Goal: Communication & Community: Answer question/provide support

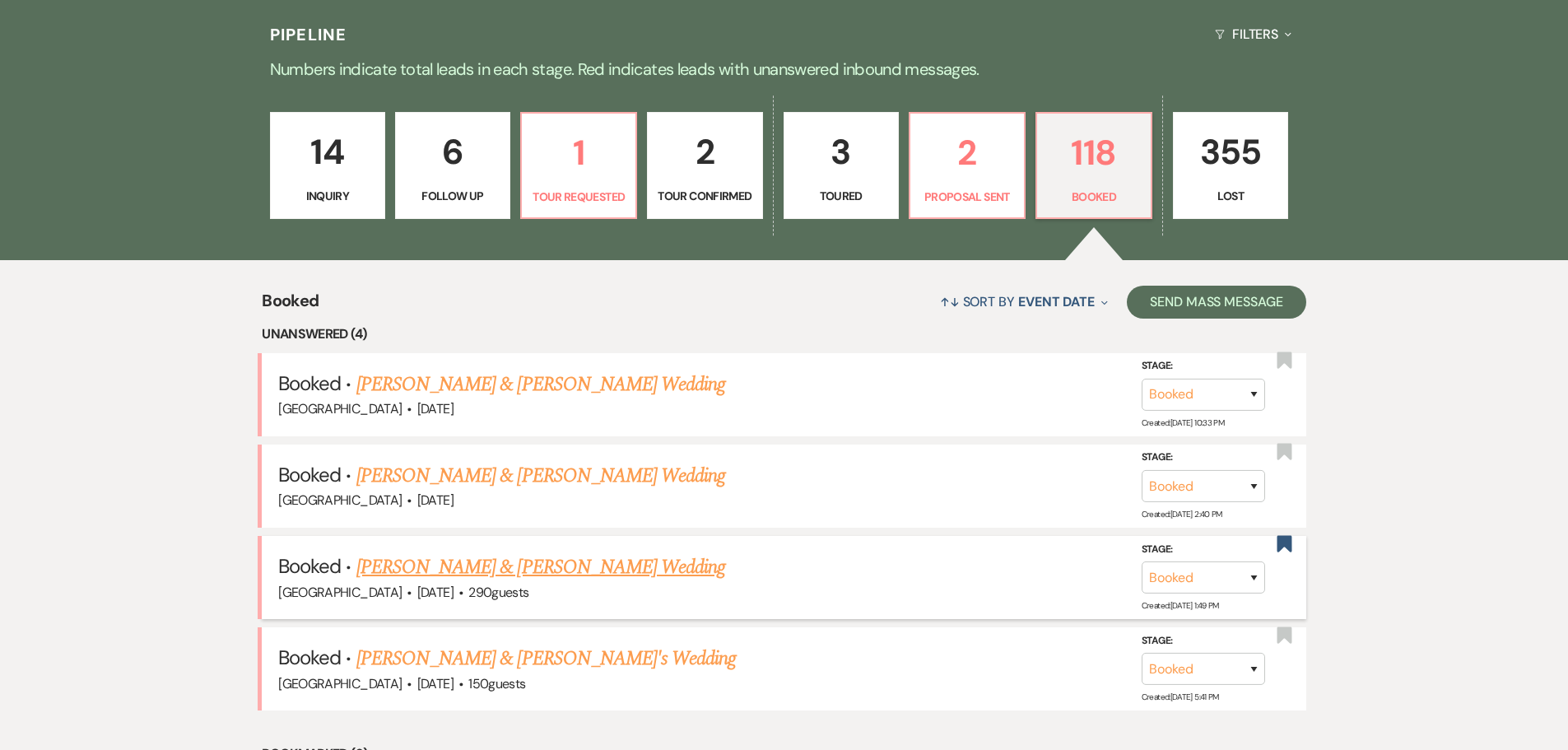
scroll to position [412, 0]
click at [567, 384] on link "[PERSON_NAME] & [PERSON_NAME] Wedding" at bounding box center [541, 385] width 369 height 29
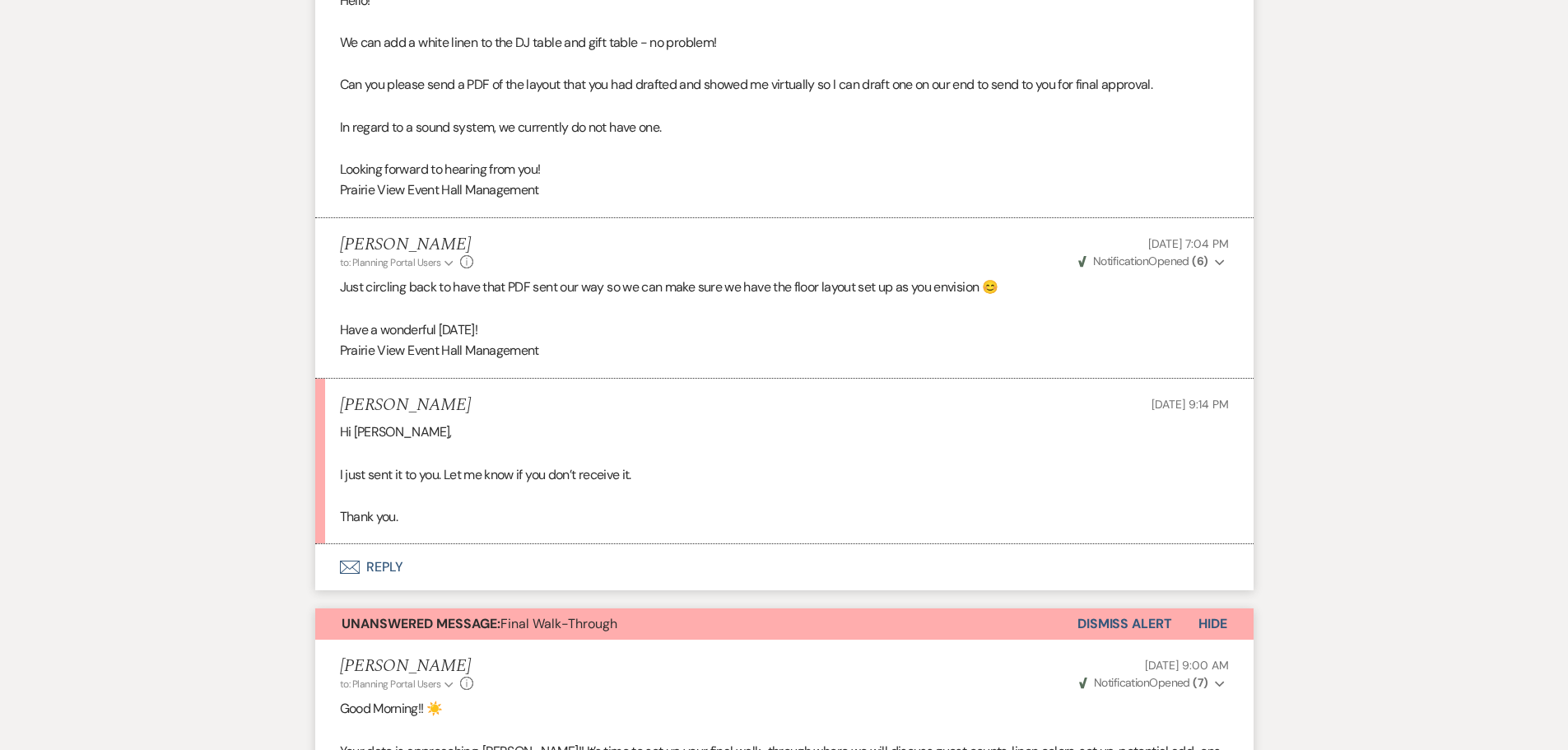
scroll to position [1153, 0]
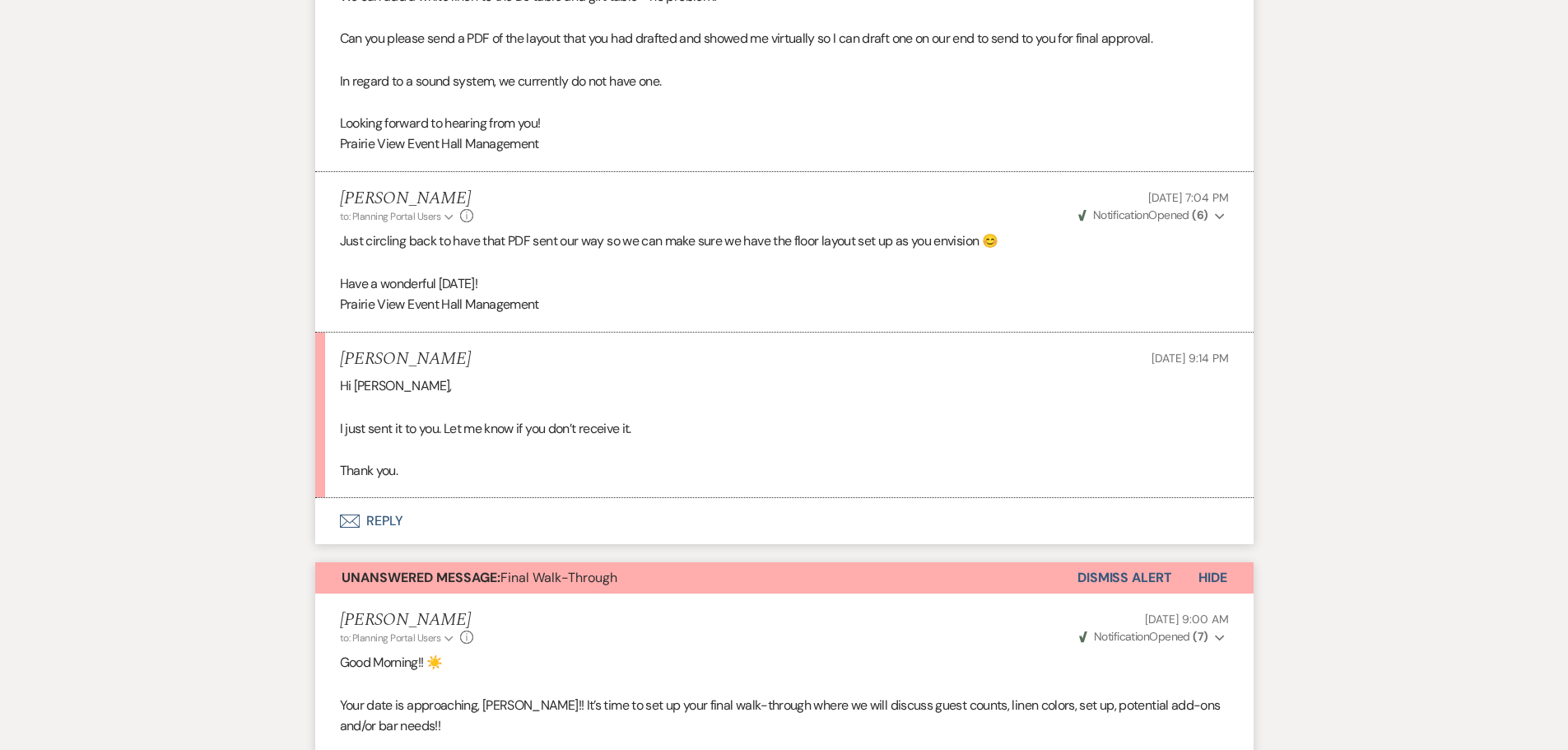
click at [378, 517] on button "Envelope Reply" at bounding box center [784, 521] width 938 height 47
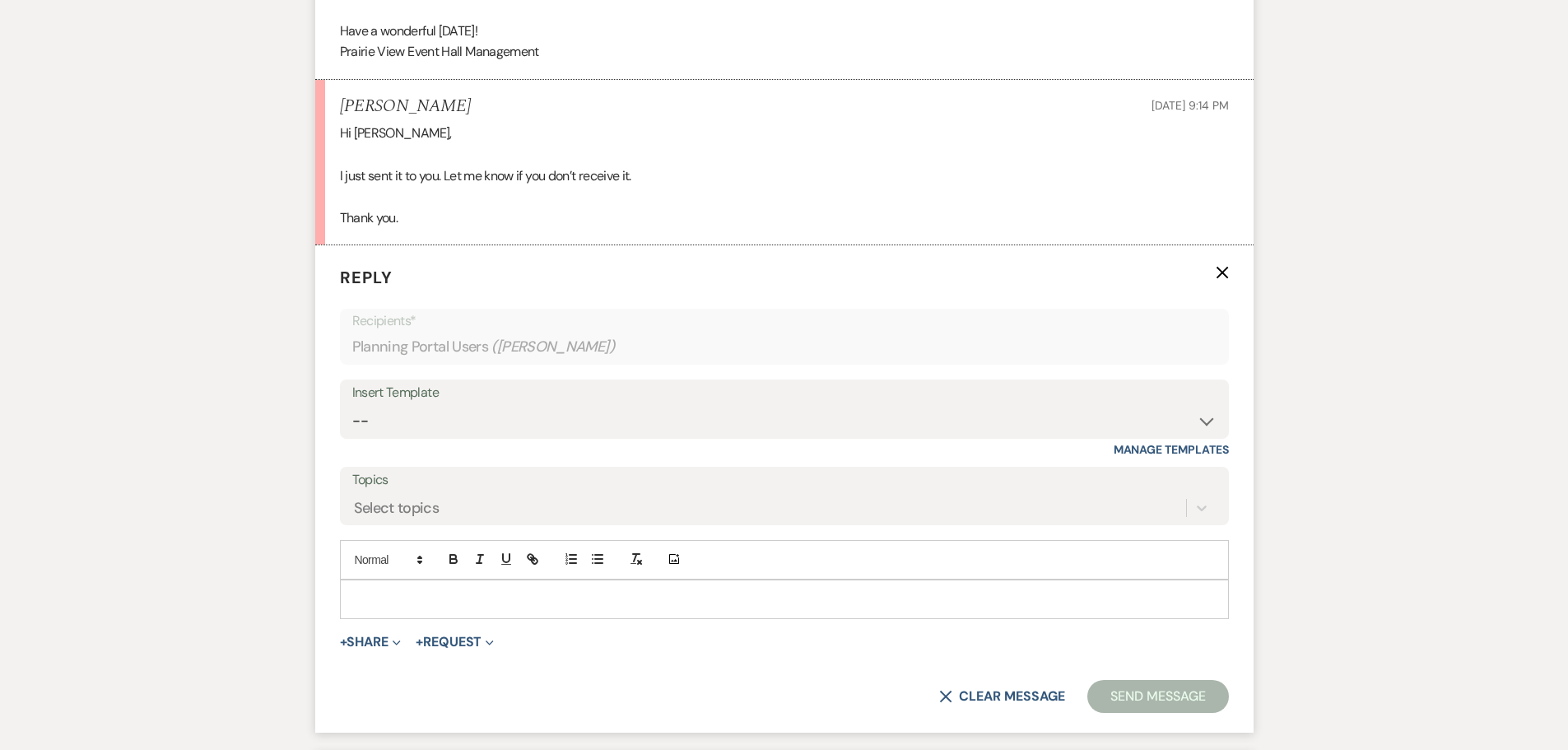
scroll to position [1447, 0]
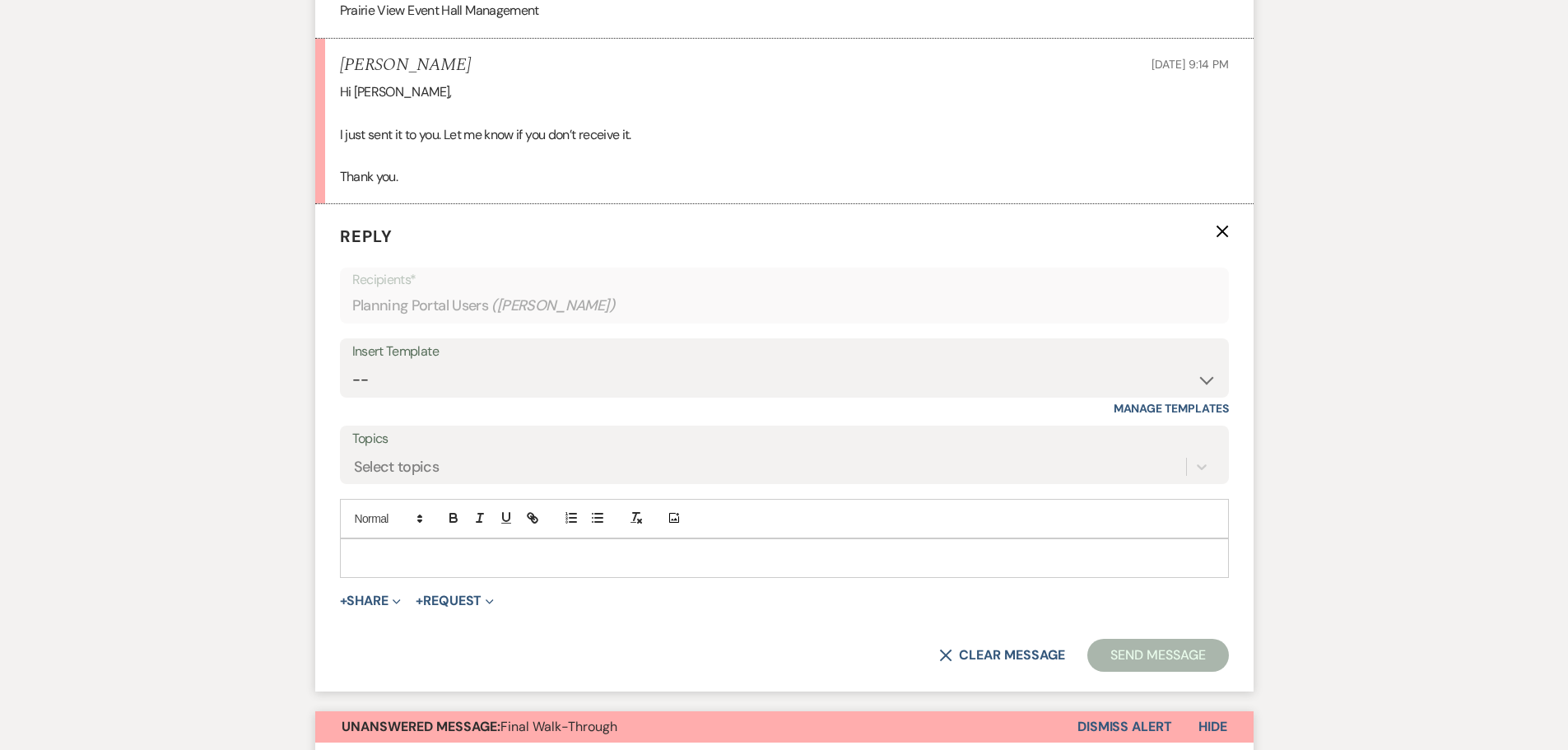
click at [474, 568] on div at bounding box center [785, 558] width 888 height 38
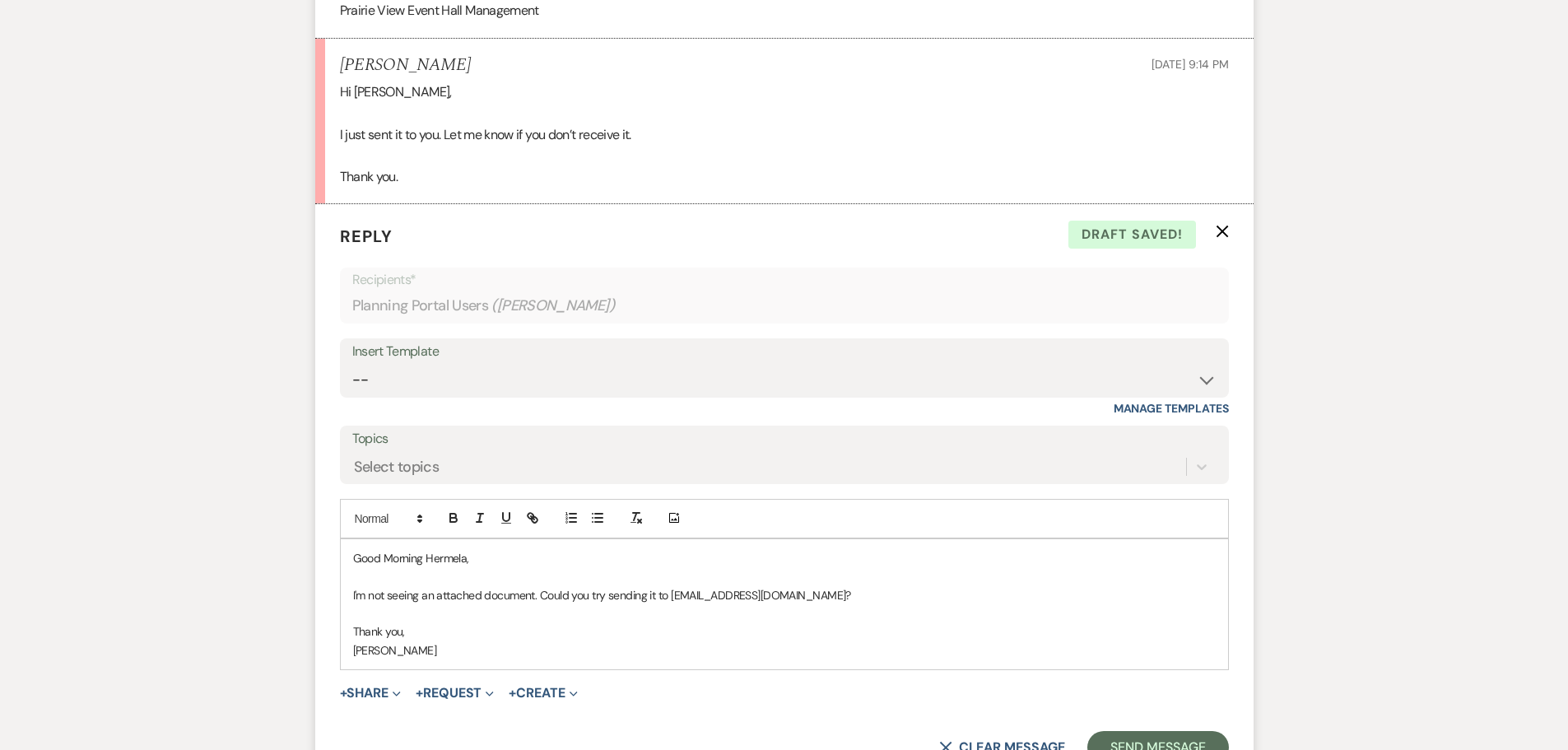
type input "mailto:[EMAIL_ADDRESS][DOMAIN_NAME]"
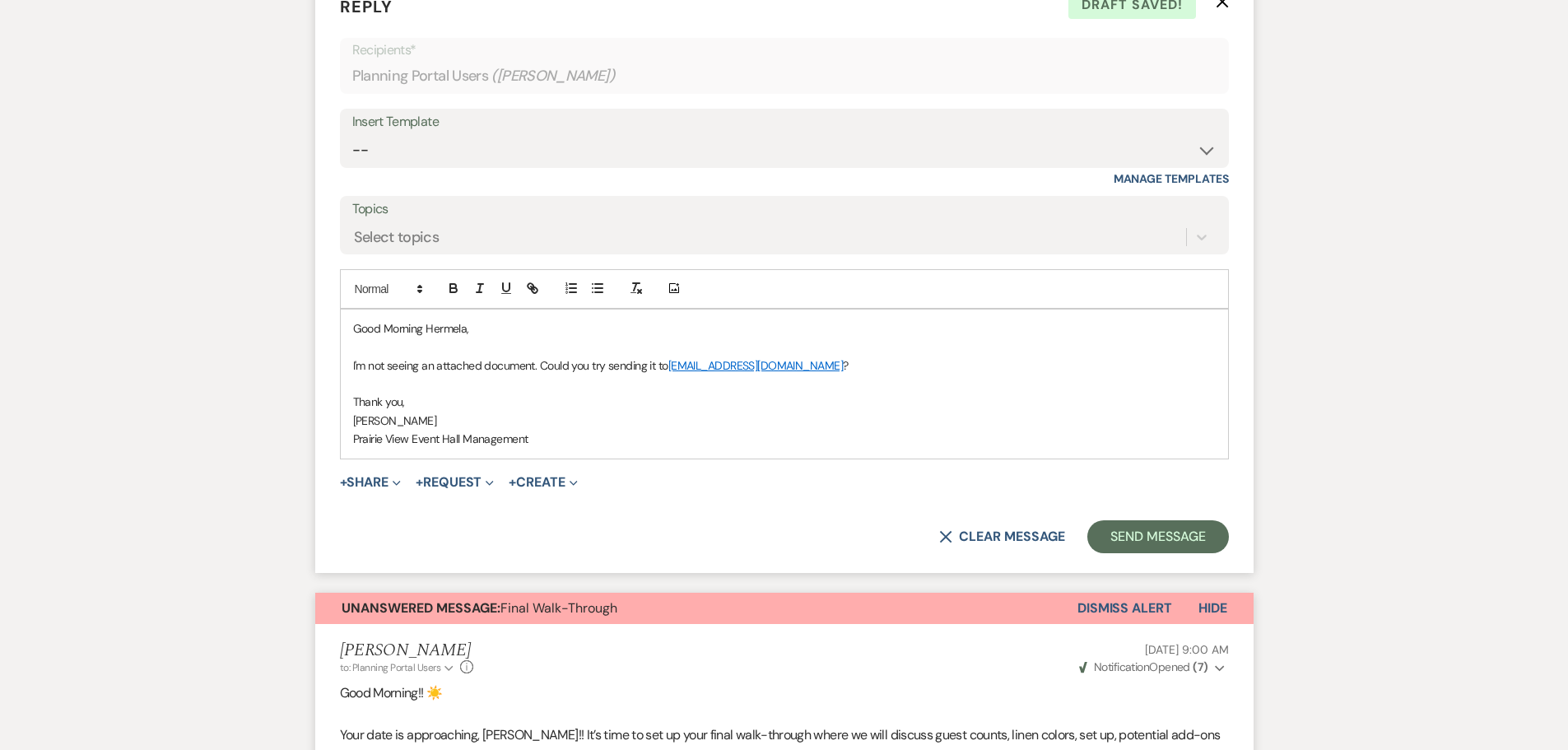
scroll to position [1694, 0]
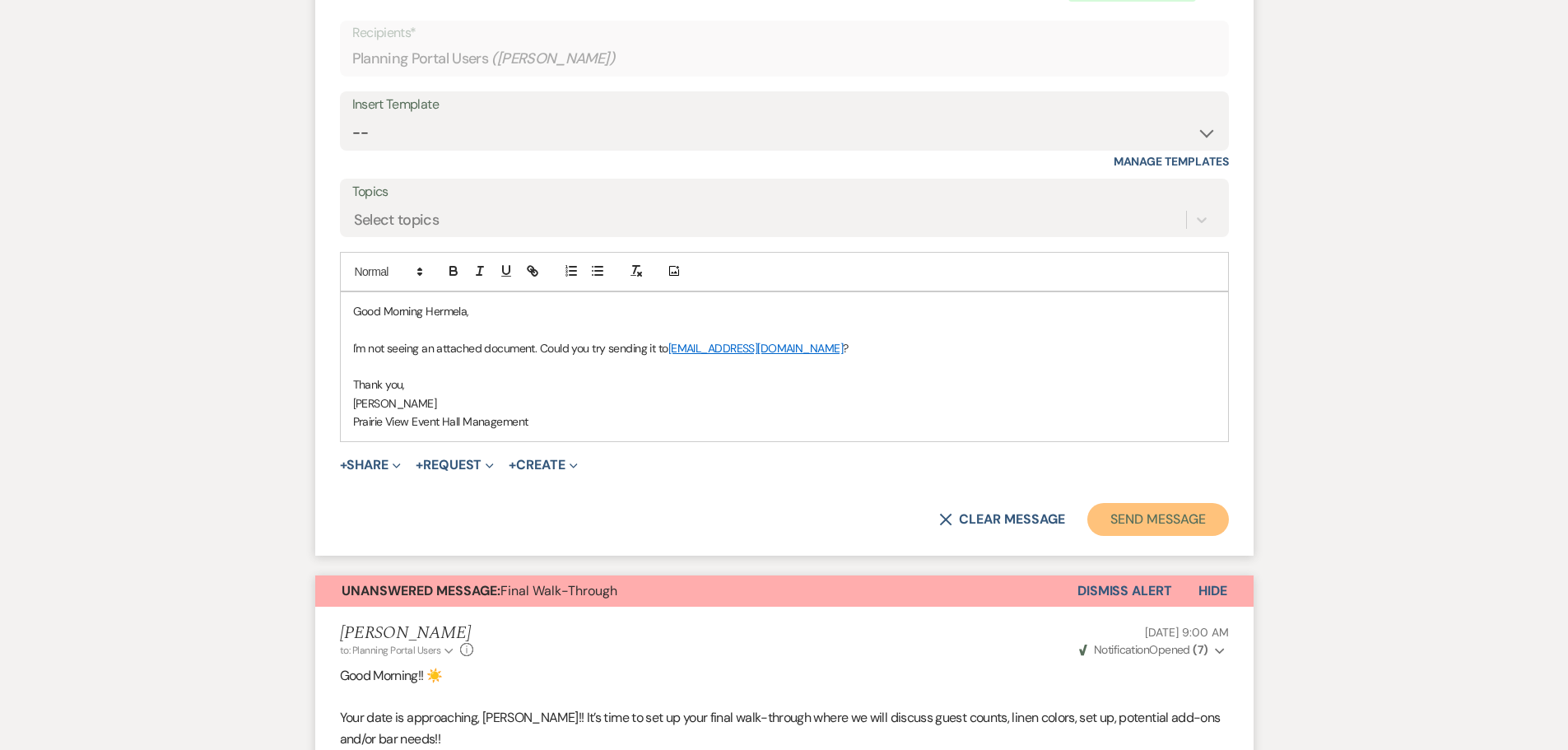
click at [1176, 508] on button "Send Message" at bounding box center [1157, 519] width 141 height 33
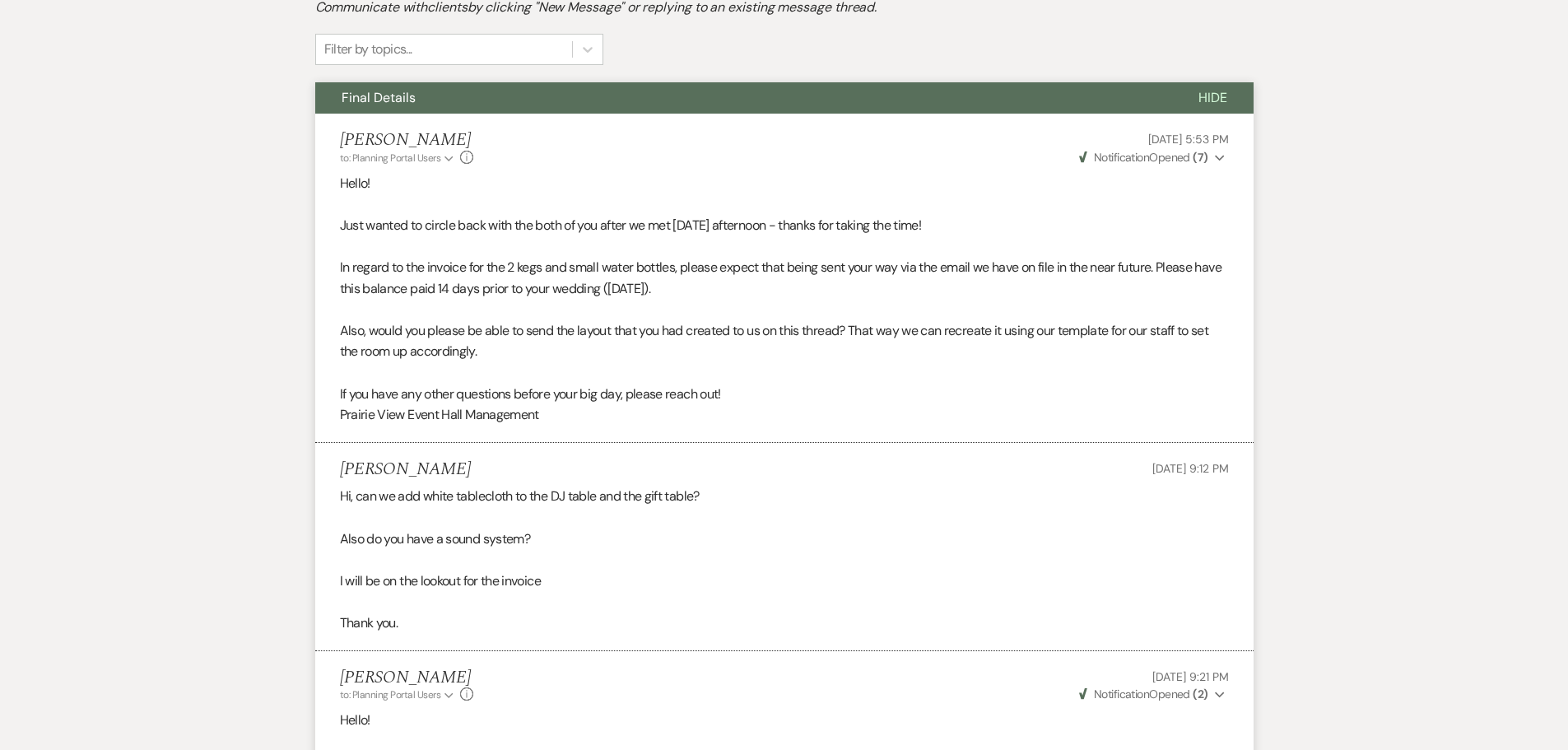
scroll to position [0, 0]
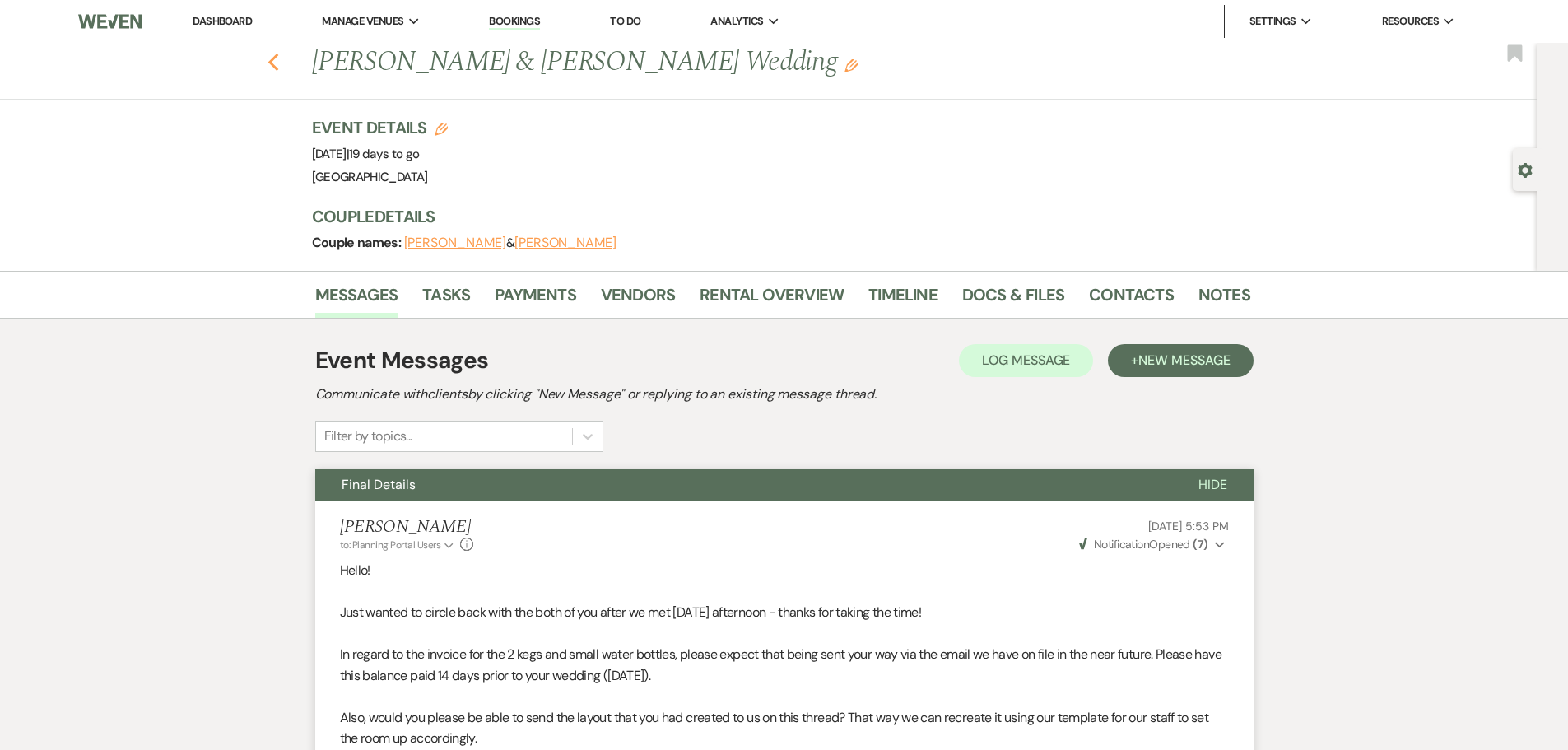
click at [278, 58] on use "button" at bounding box center [273, 62] width 10 height 18
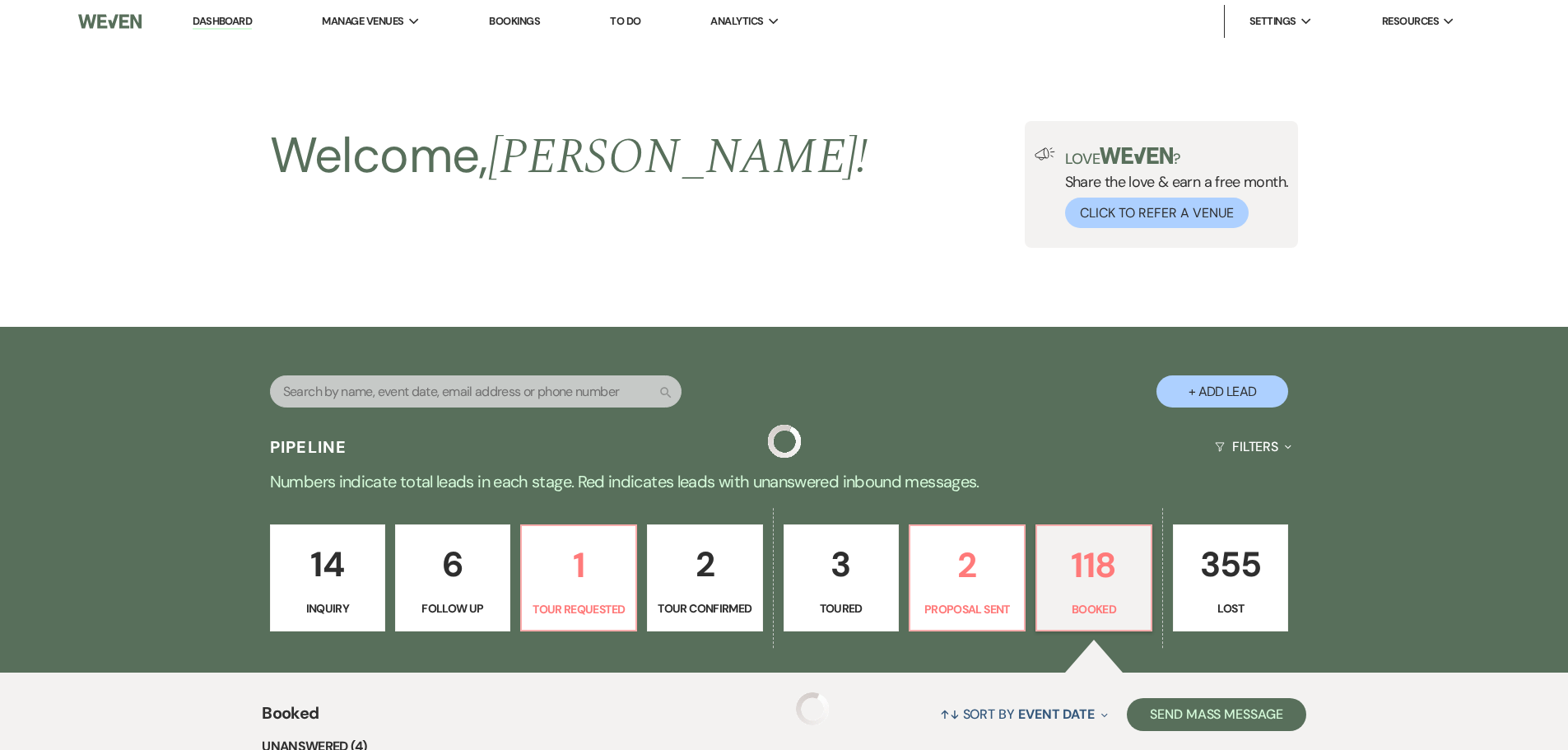
scroll to position [412, 0]
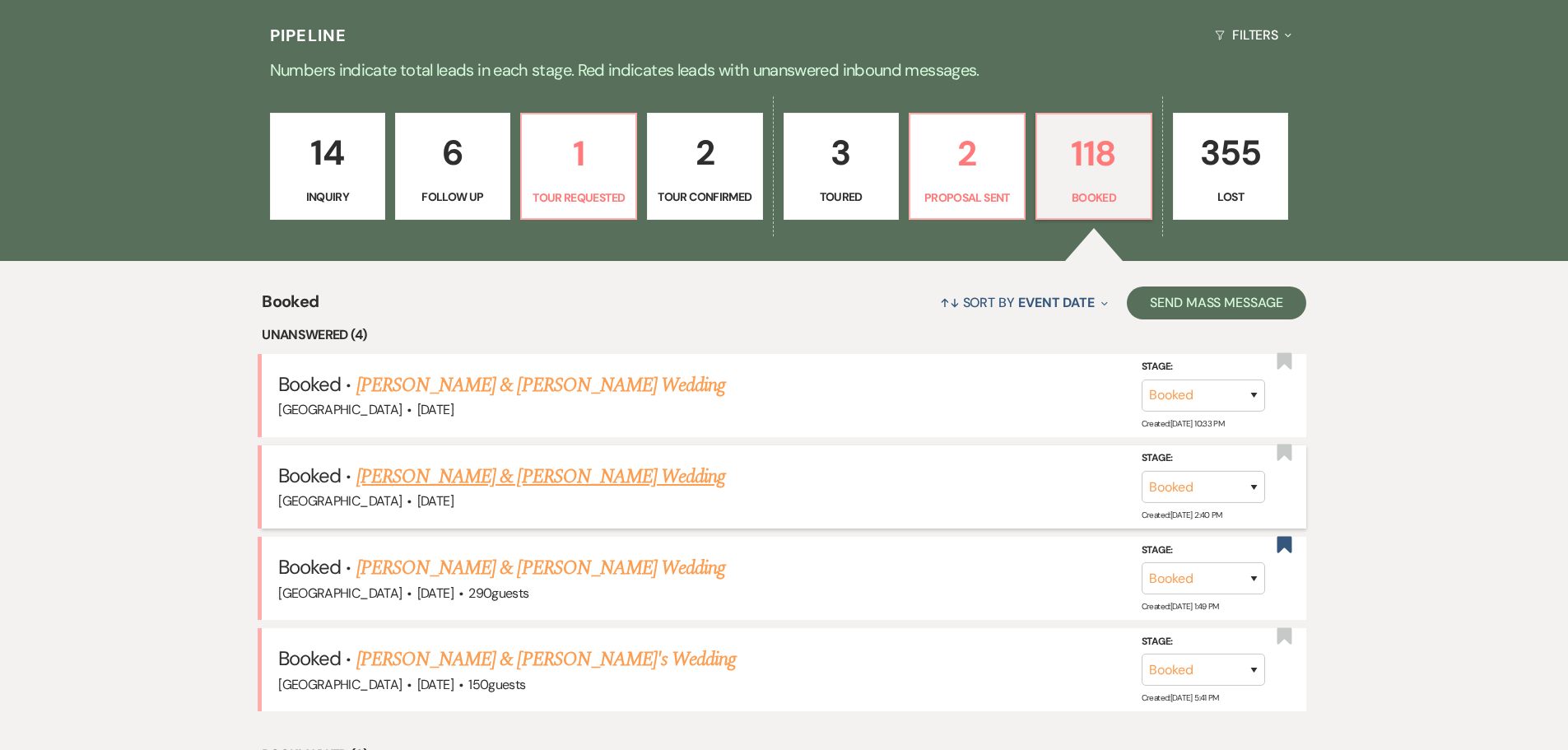
click at [473, 484] on link "[PERSON_NAME] & [PERSON_NAME] Wedding" at bounding box center [541, 476] width 369 height 29
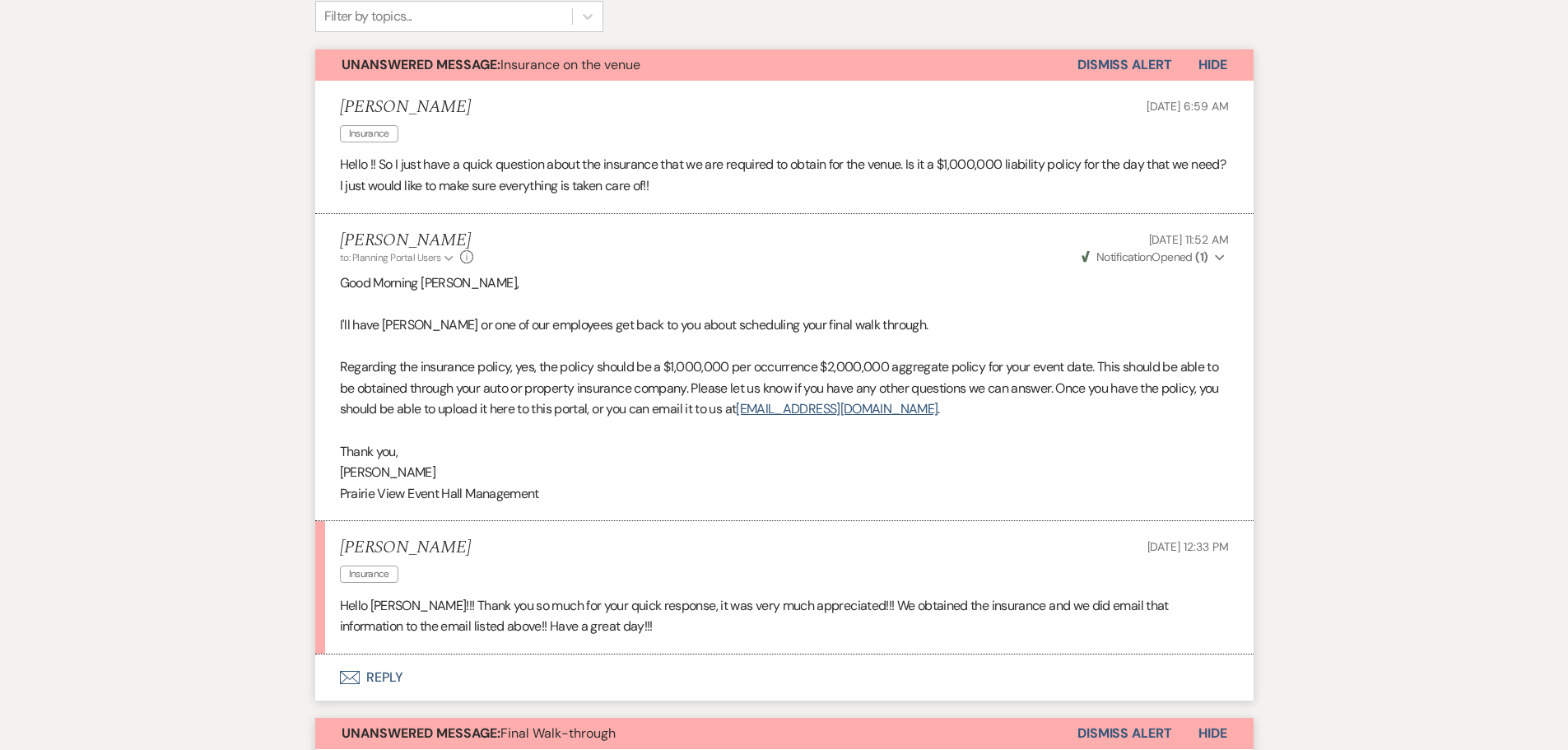
scroll to position [413, 0]
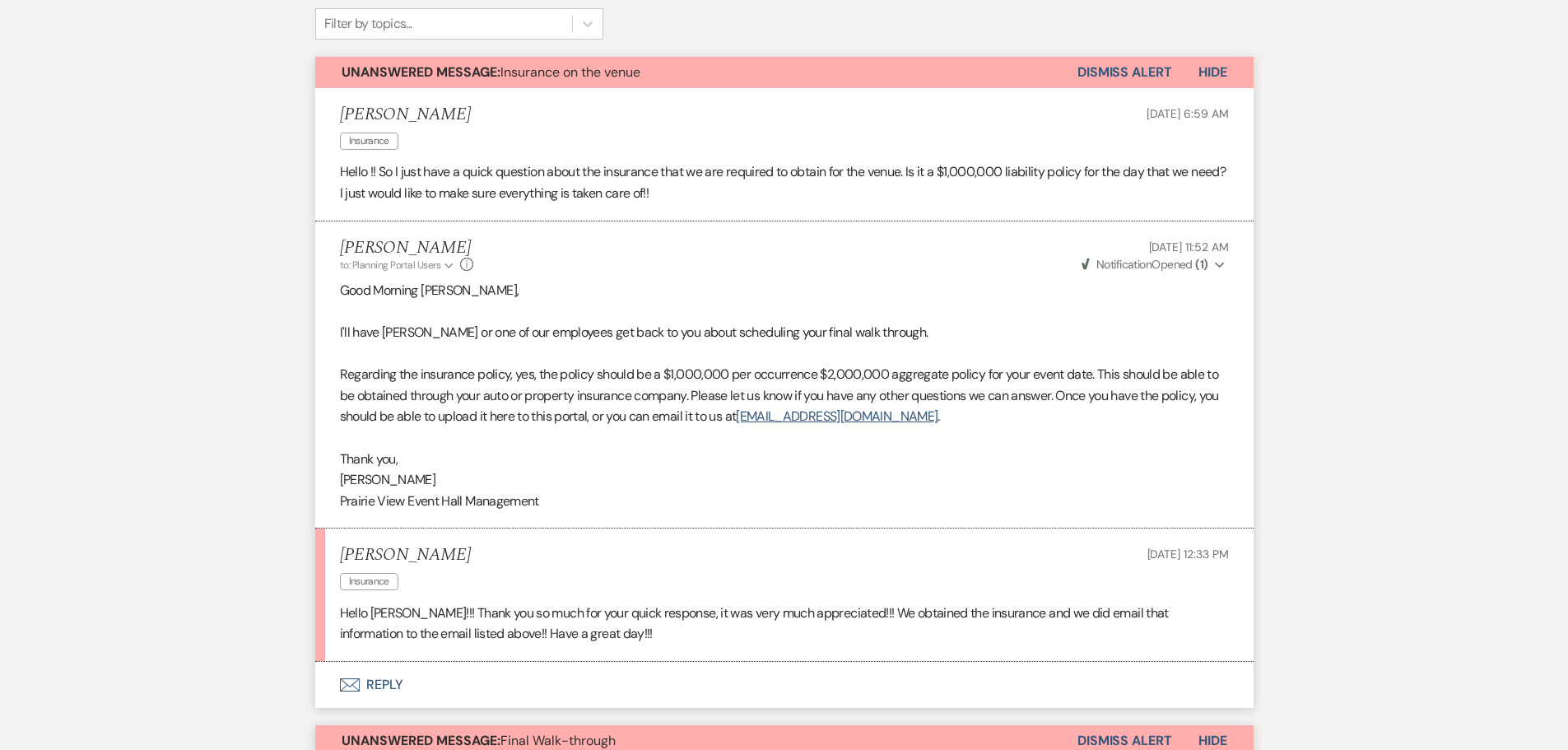
click at [389, 685] on button "Envelope Reply" at bounding box center [784, 684] width 938 height 47
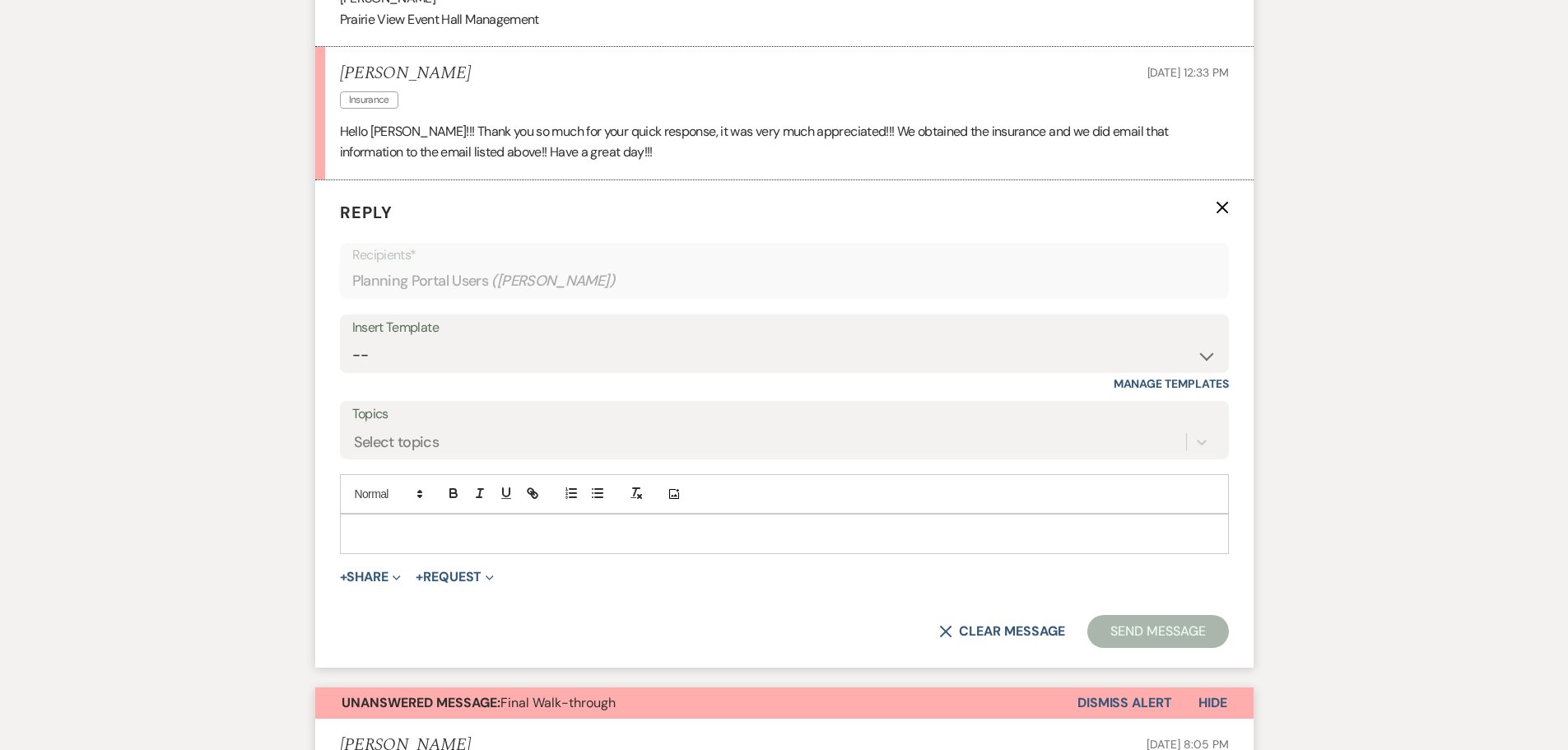
scroll to position [944, 0]
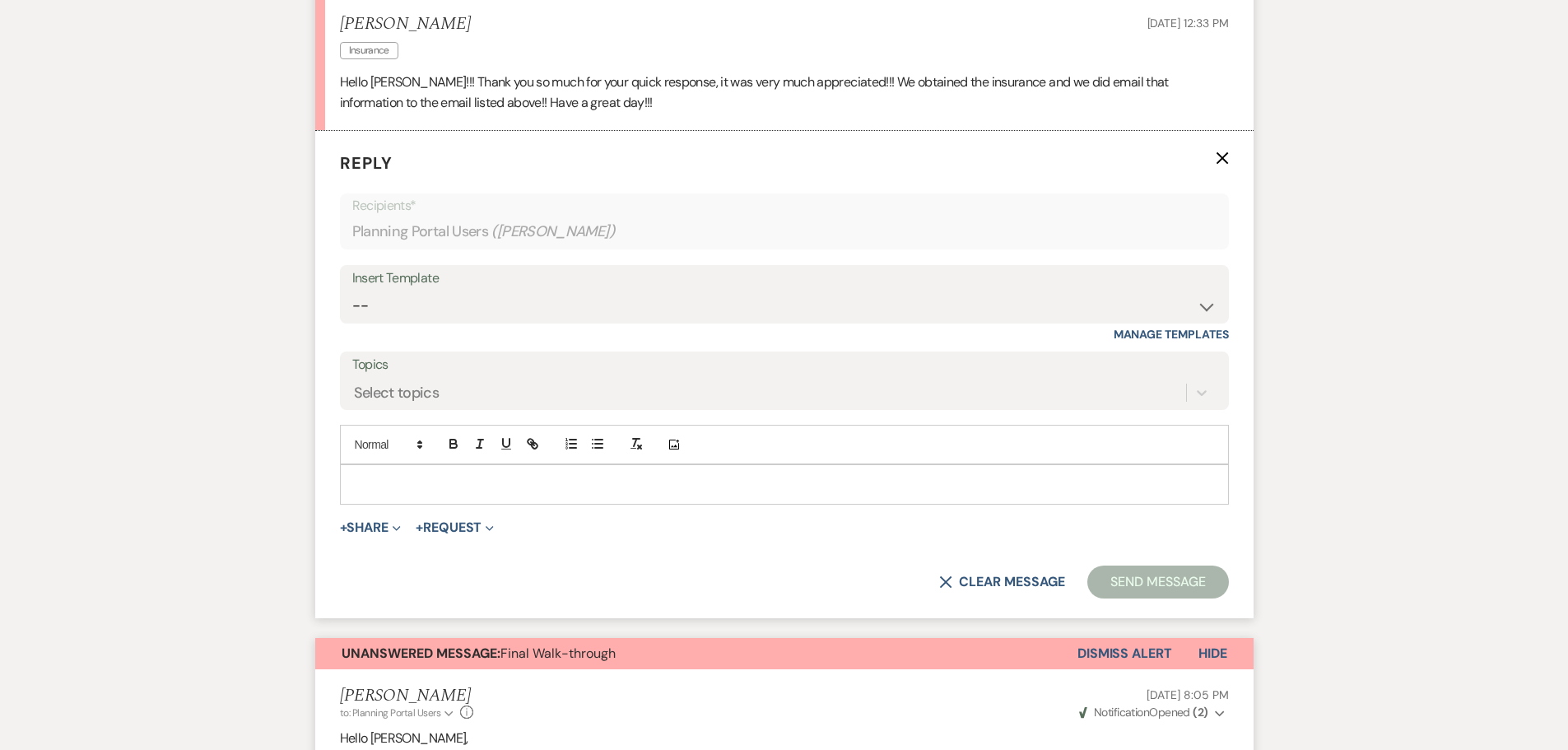
click at [420, 492] on p at bounding box center [785, 484] width 863 height 18
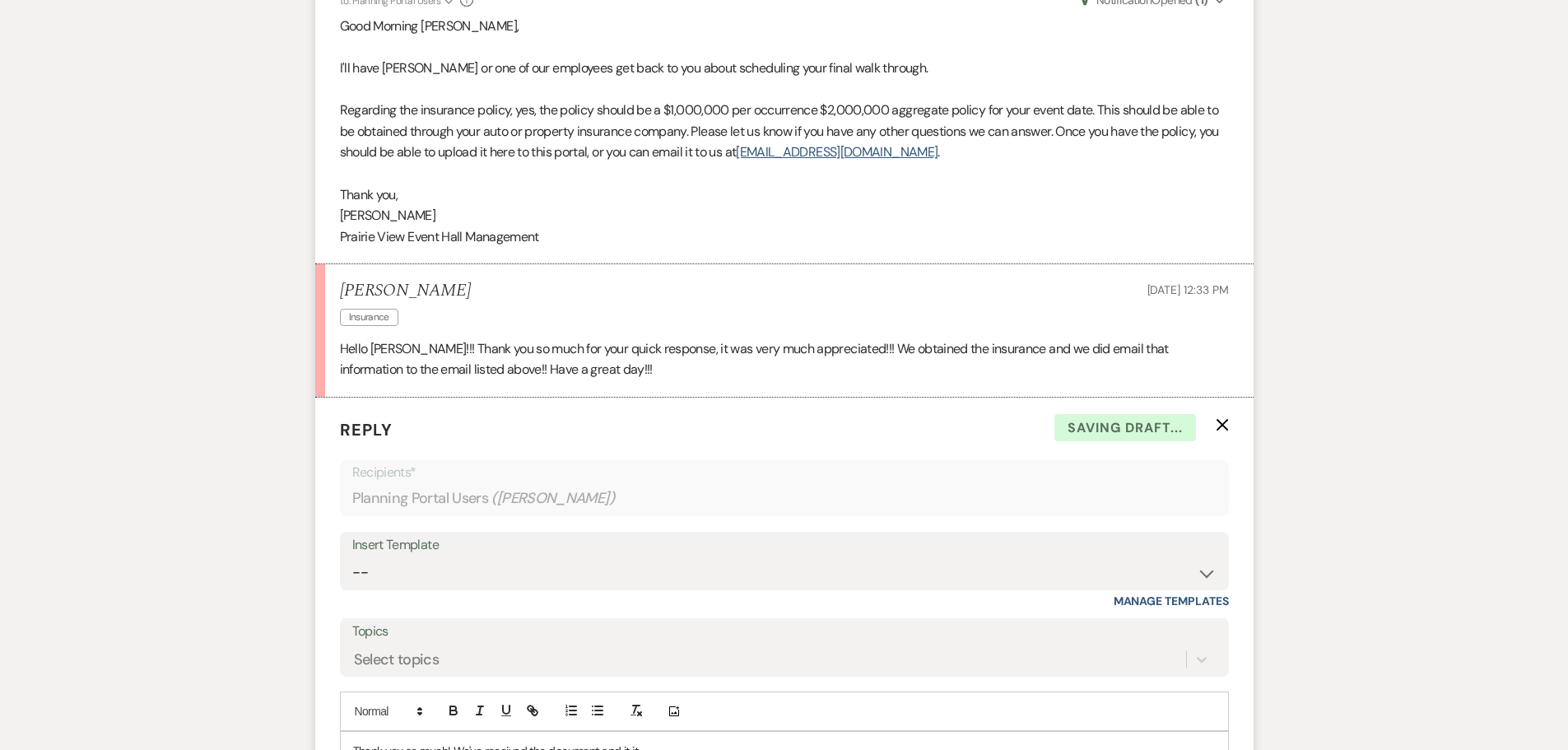
scroll to position [0, 0]
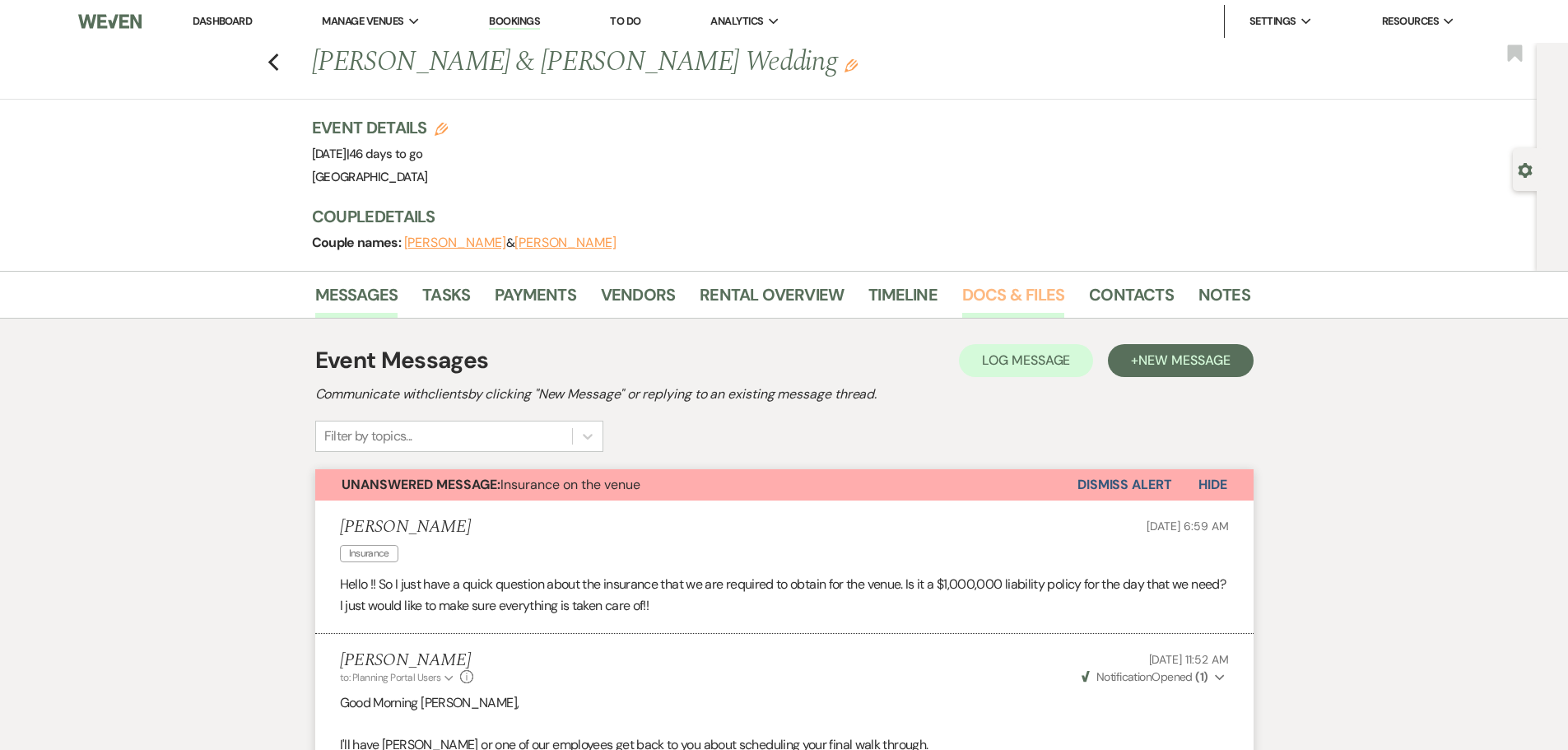
click at [997, 304] on link "Docs & Files" at bounding box center [1013, 299] width 102 height 36
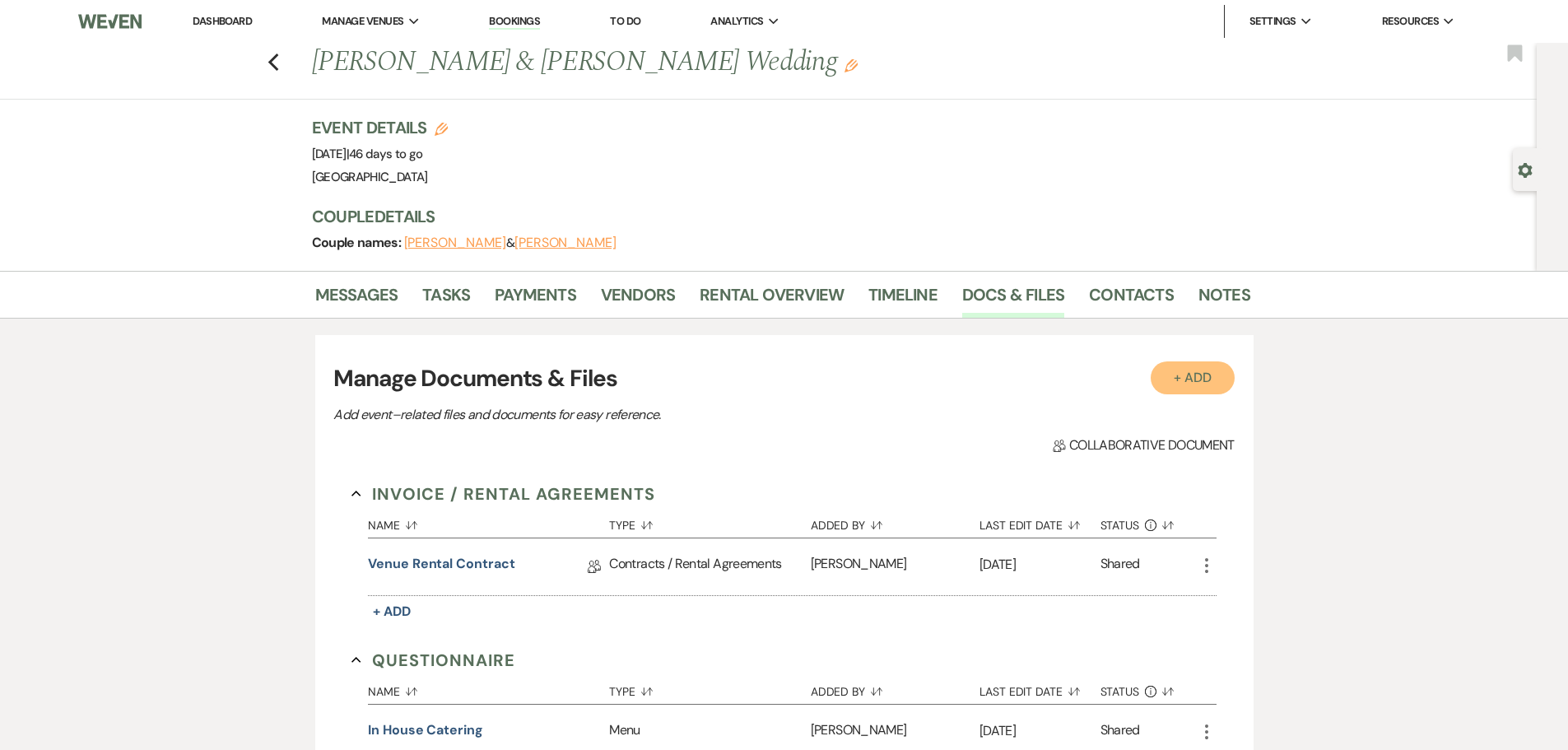
click at [1205, 379] on button "+ Add" at bounding box center [1193, 377] width 84 height 33
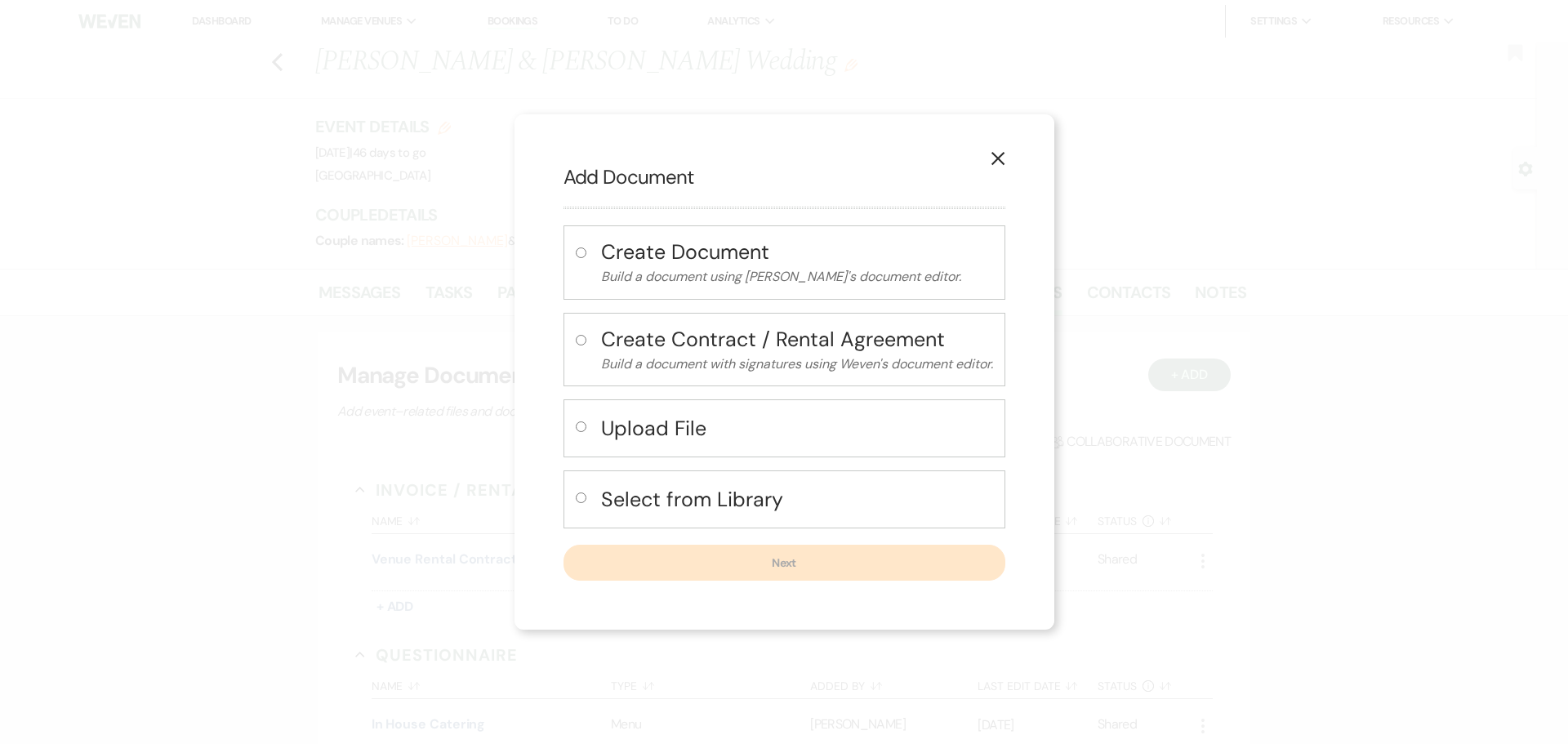
click at [578, 422] on input "radio" at bounding box center [581, 426] width 10 height 10
radio input "true"
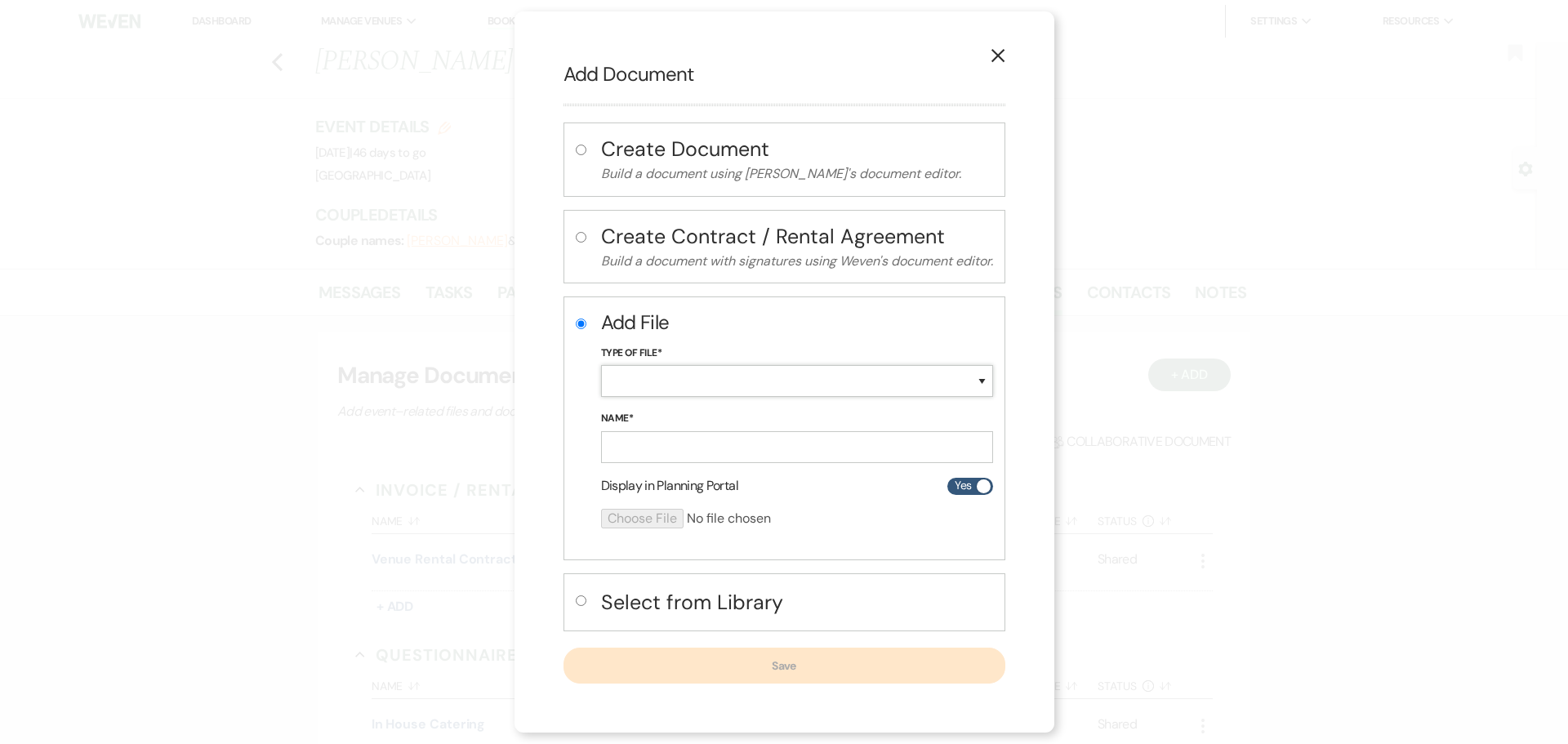
click at [736, 388] on select "Special Event Insurance Vendor Certificate of Insurance Contracts / Rental Agre…" at bounding box center [797, 381] width 392 height 32
select select "19"
click at [601, 365] on select "Special Event Insurance Vendor Certificate of Insurance Contracts / Rental Agre…" at bounding box center [797, 381] width 392 height 32
click at [869, 447] on input "Name*" at bounding box center [797, 447] width 392 height 32
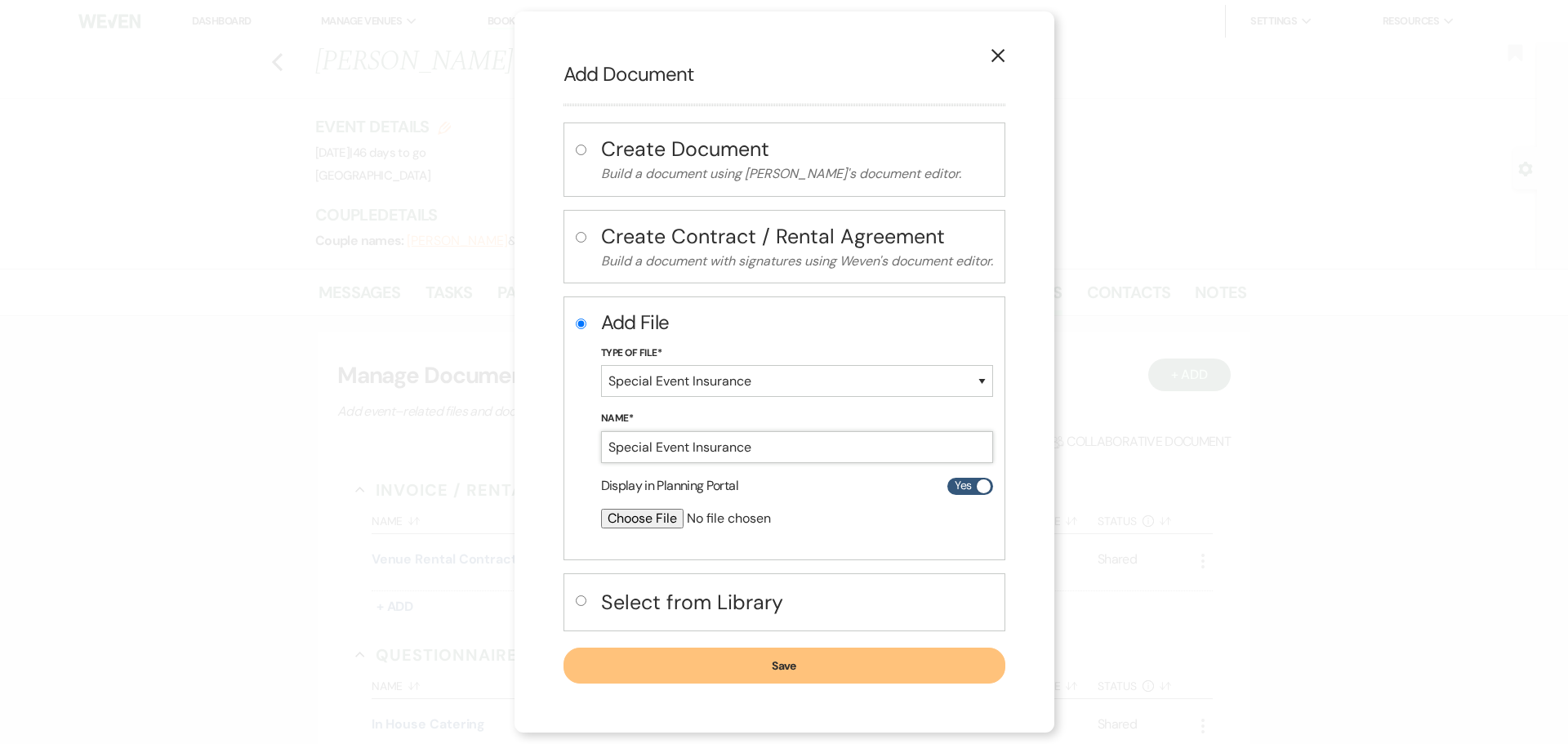
type input "Special Event Insurance"
click at [654, 512] on input "file" at bounding box center [753, 519] width 305 height 20
type input "C:\fakepath\Prairie View Event Center Certificate.pdf"
click at [827, 670] on button "Save" at bounding box center [784, 667] width 442 height 36
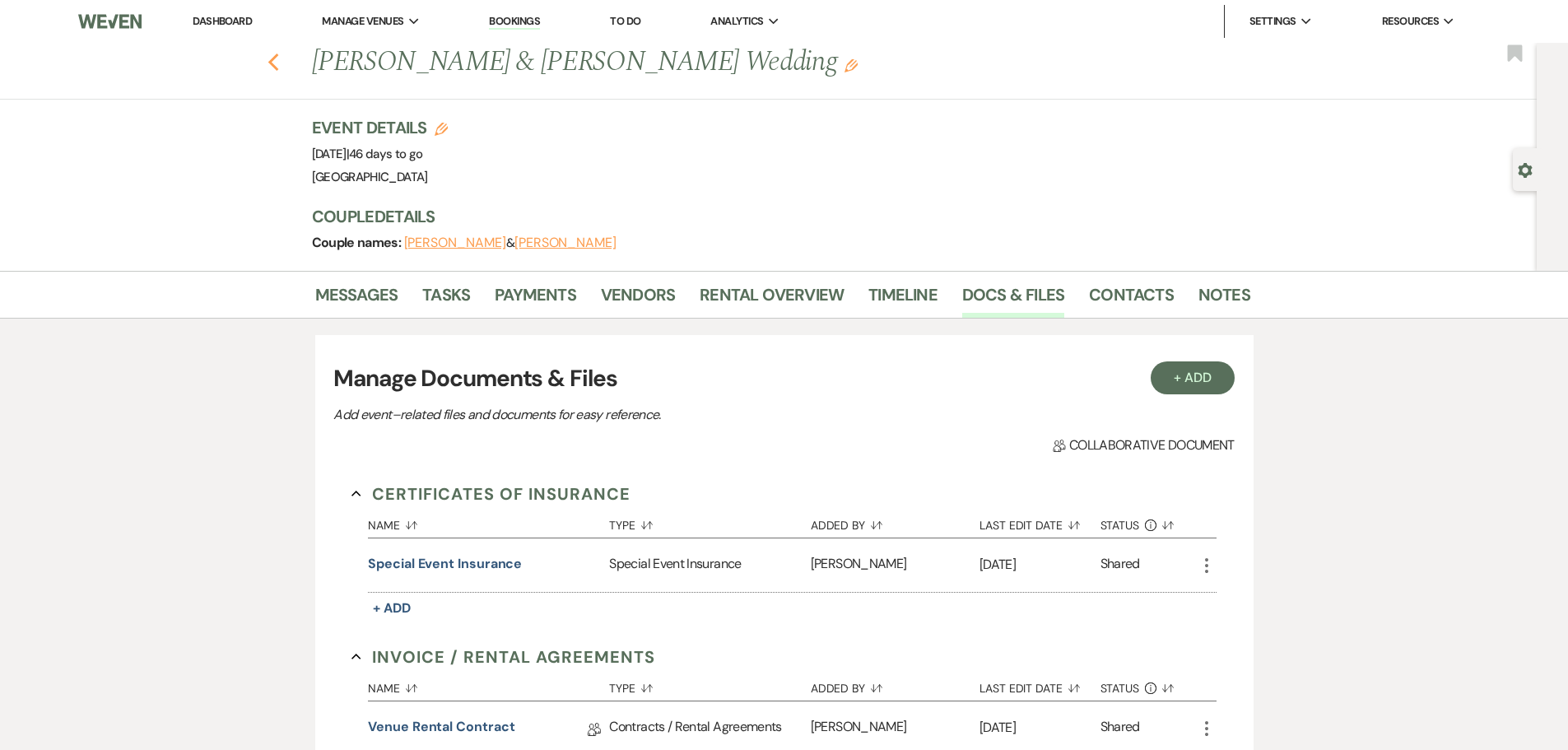
click at [276, 65] on icon "Previous" at bounding box center [274, 62] width 12 height 20
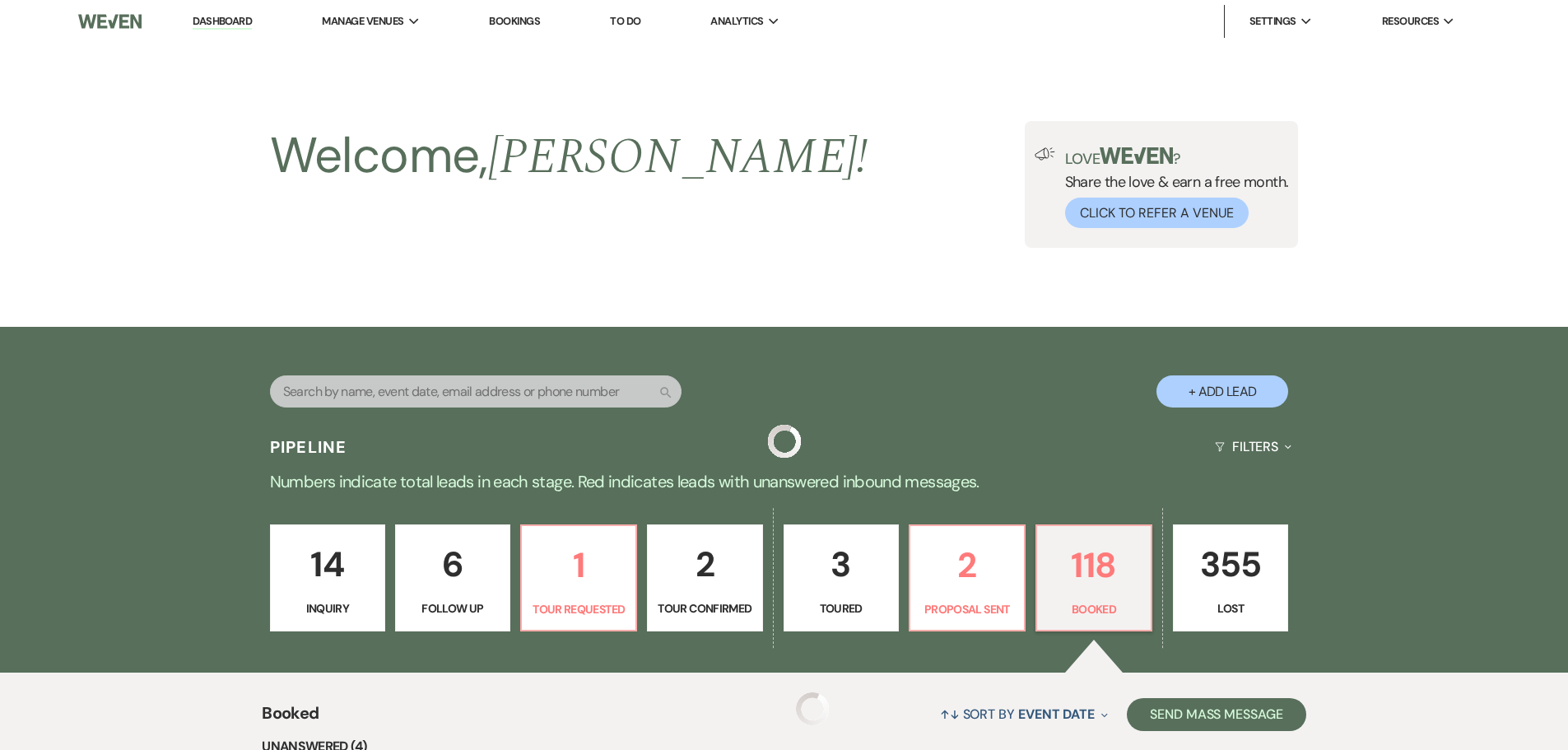
scroll to position [412, 0]
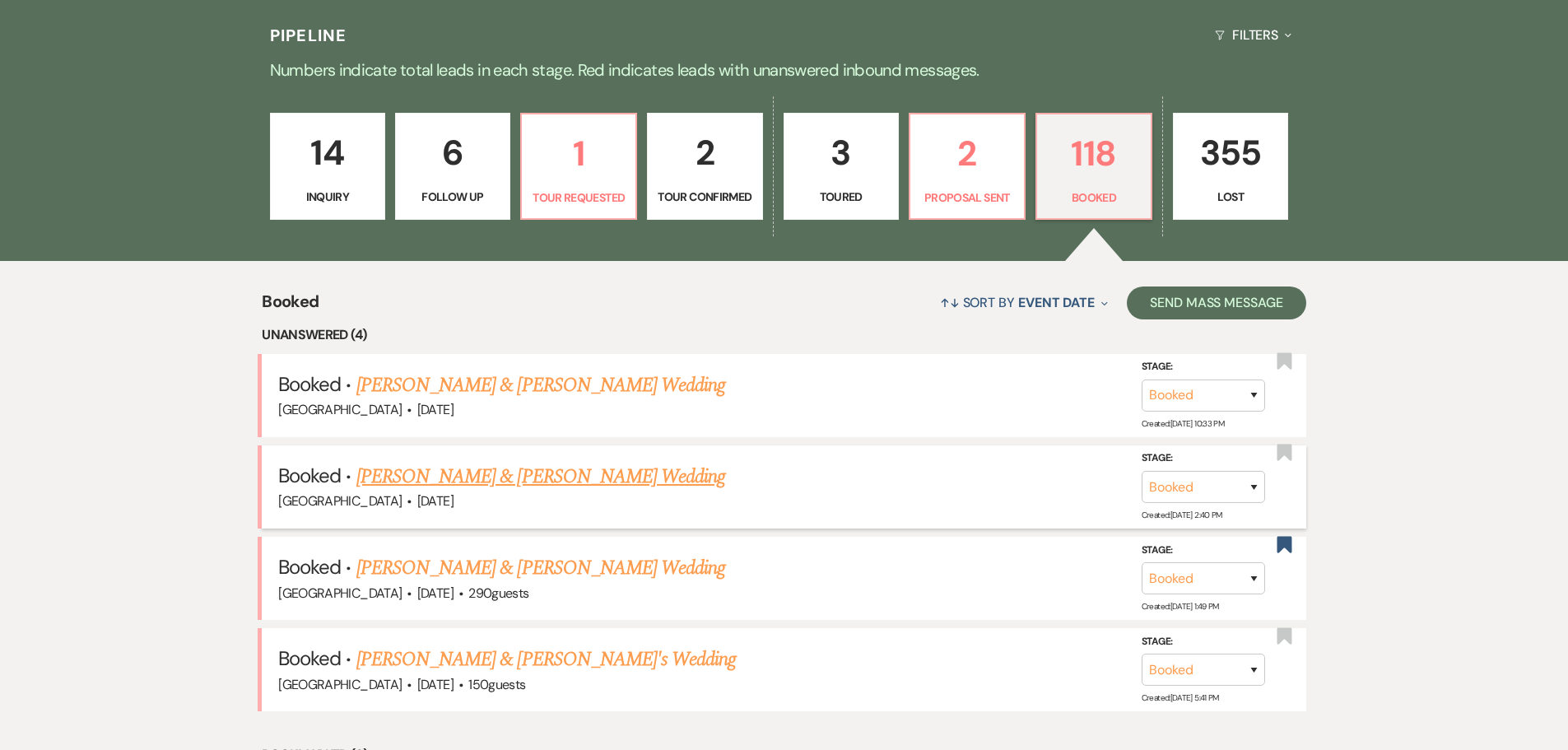
click at [616, 475] on link "[PERSON_NAME] & [PERSON_NAME] Wedding" at bounding box center [541, 476] width 369 height 29
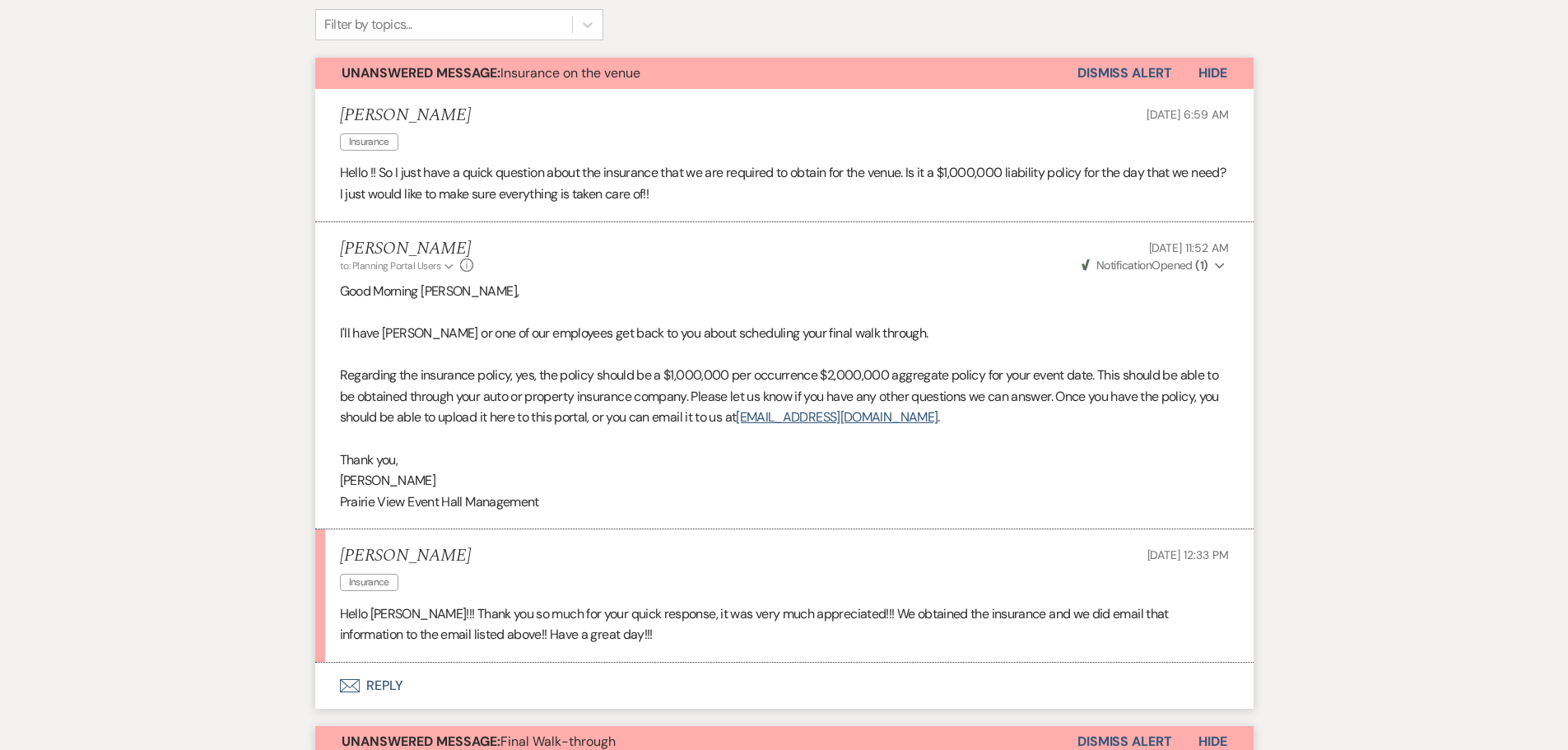
click at [389, 686] on button "Envelope Reply" at bounding box center [784, 685] width 938 height 47
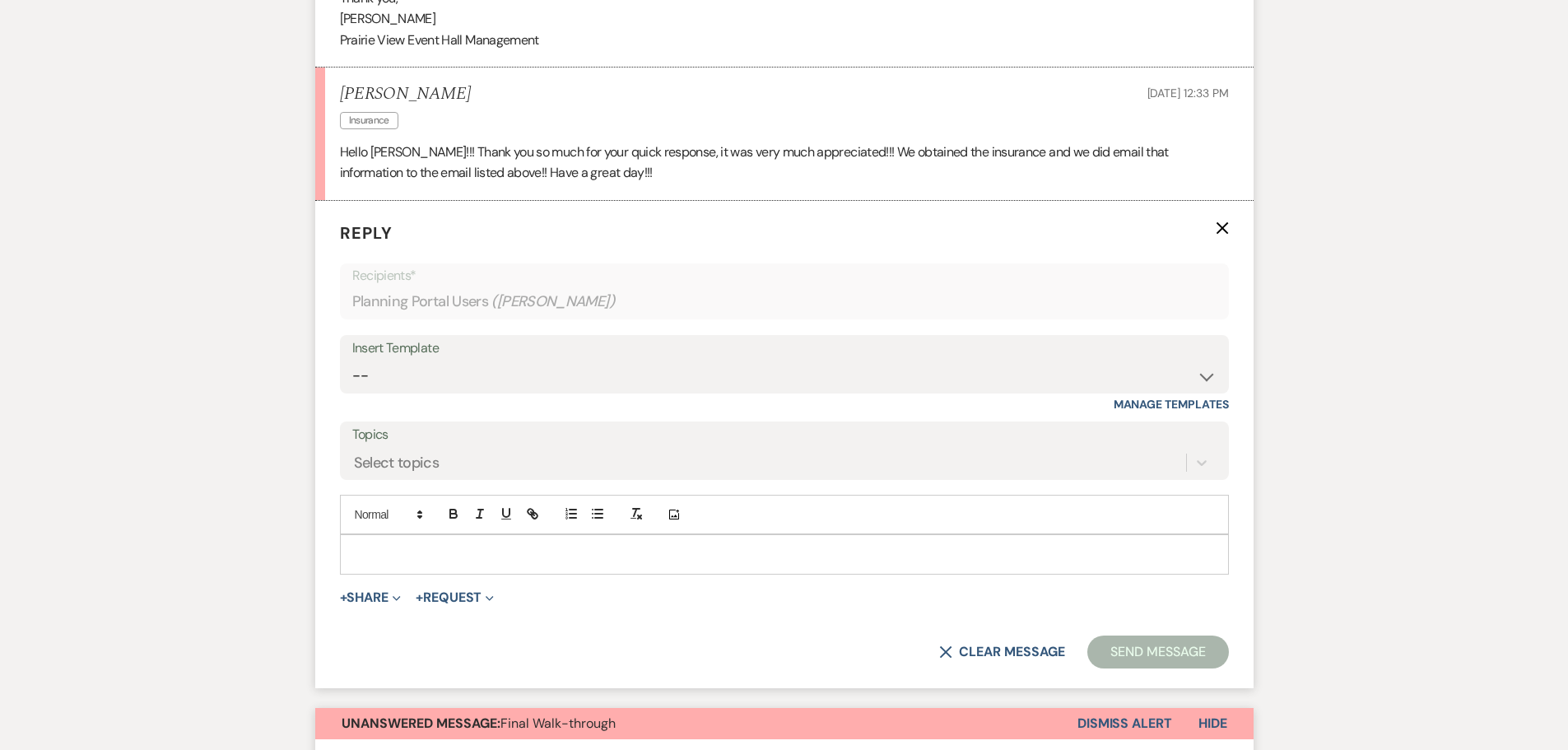
scroll to position [944, 0]
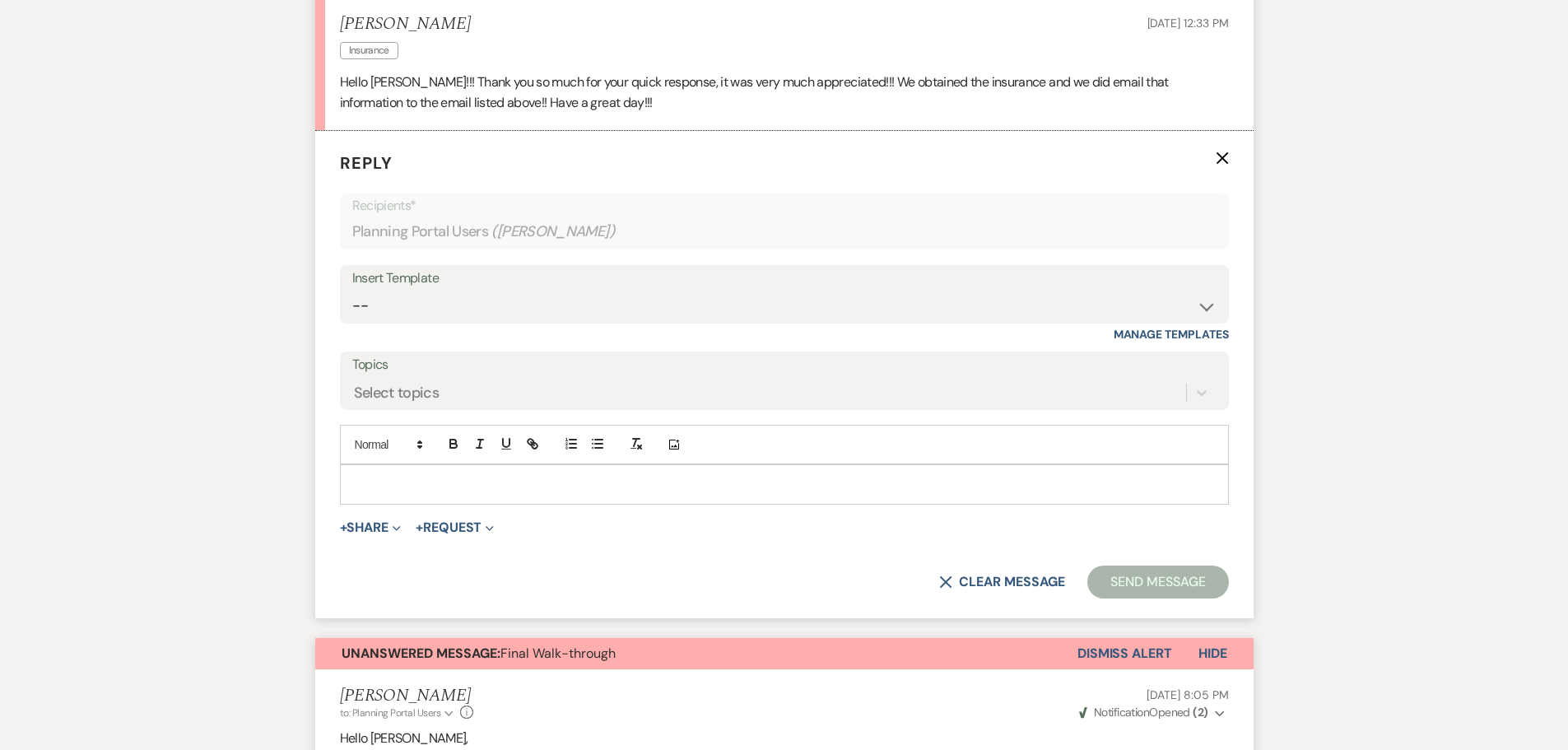
click at [506, 471] on div at bounding box center [785, 484] width 888 height 38
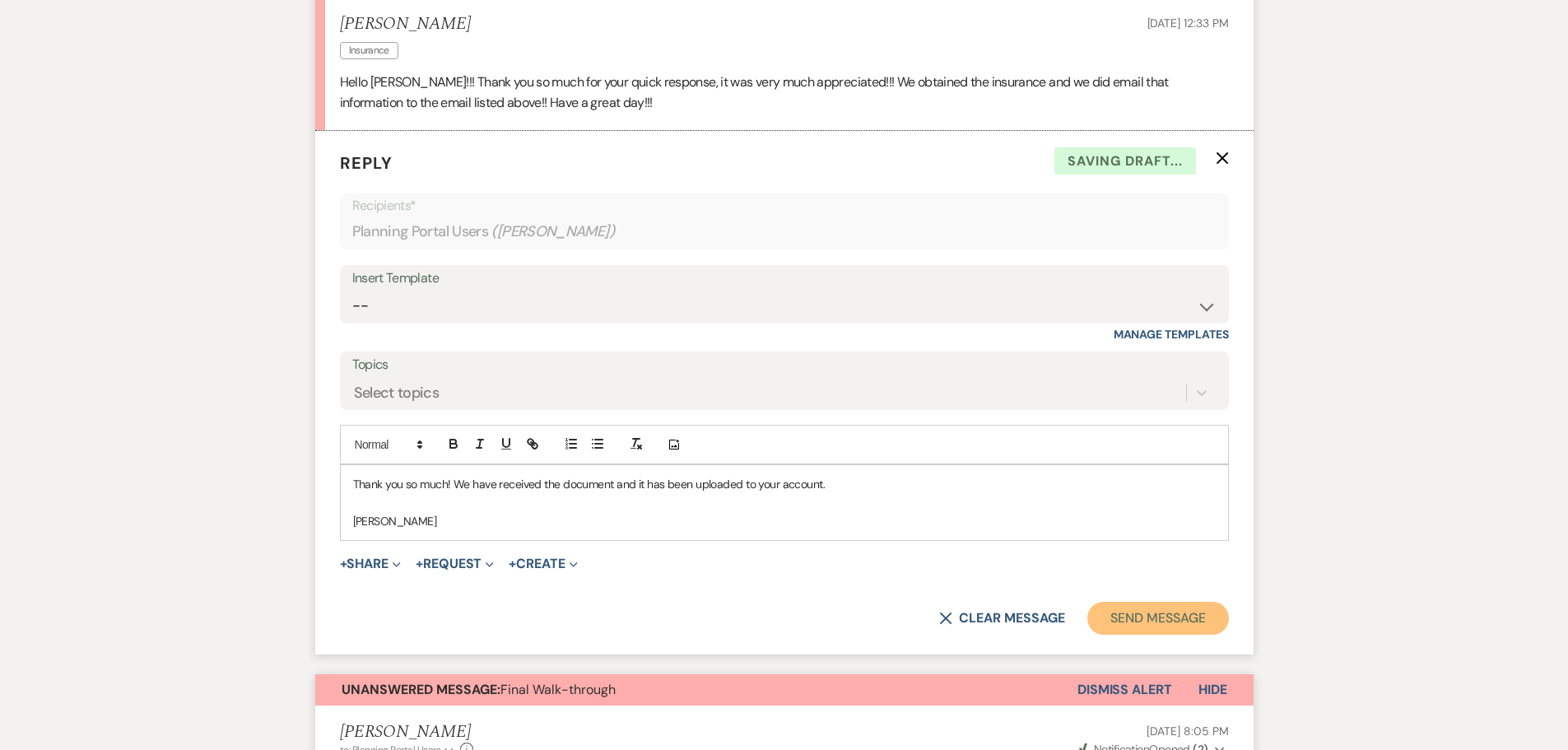
click at [1172, 622] on button "Send Message" at bounding box center [1157, 618] width 141 height 33
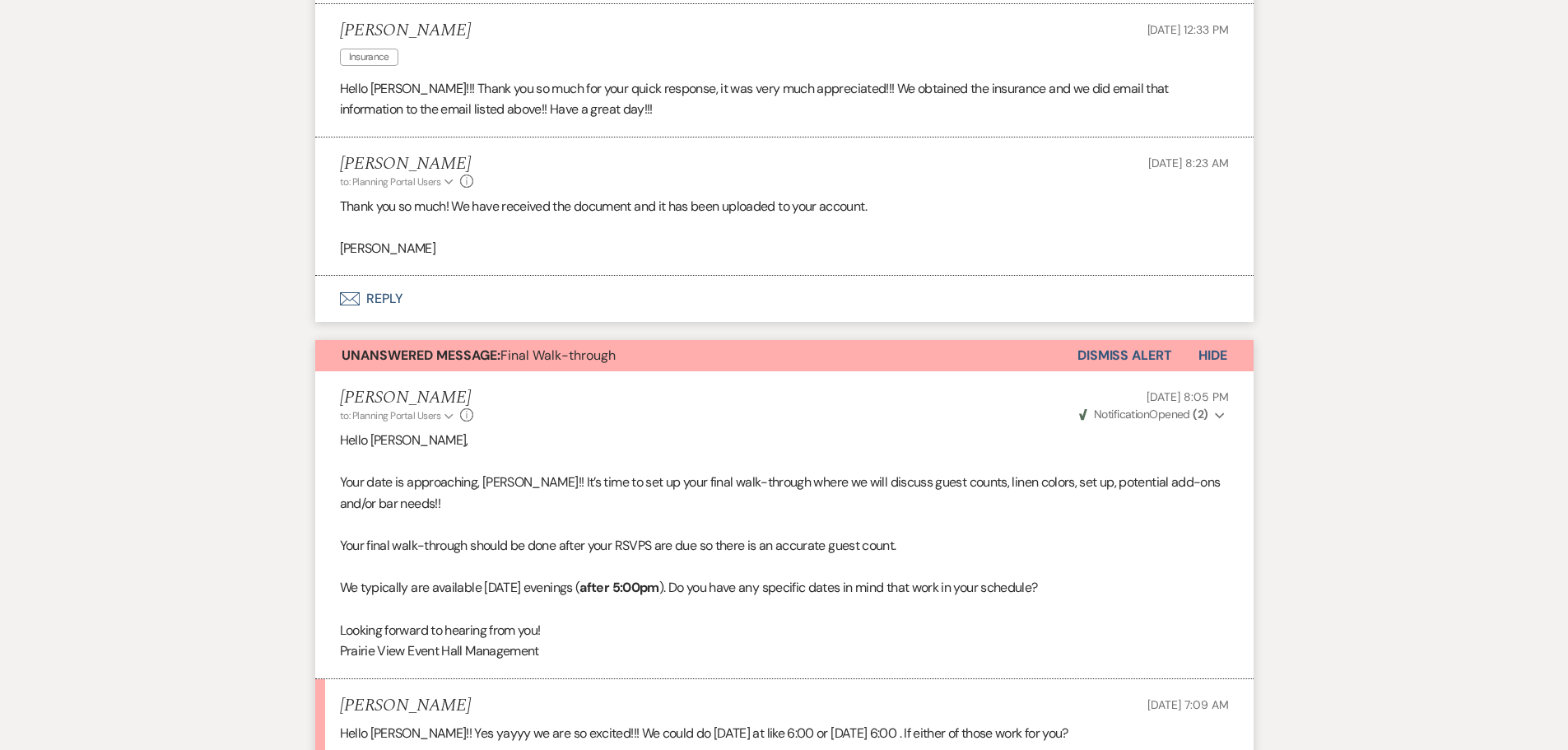
scroll to position [0, 0]
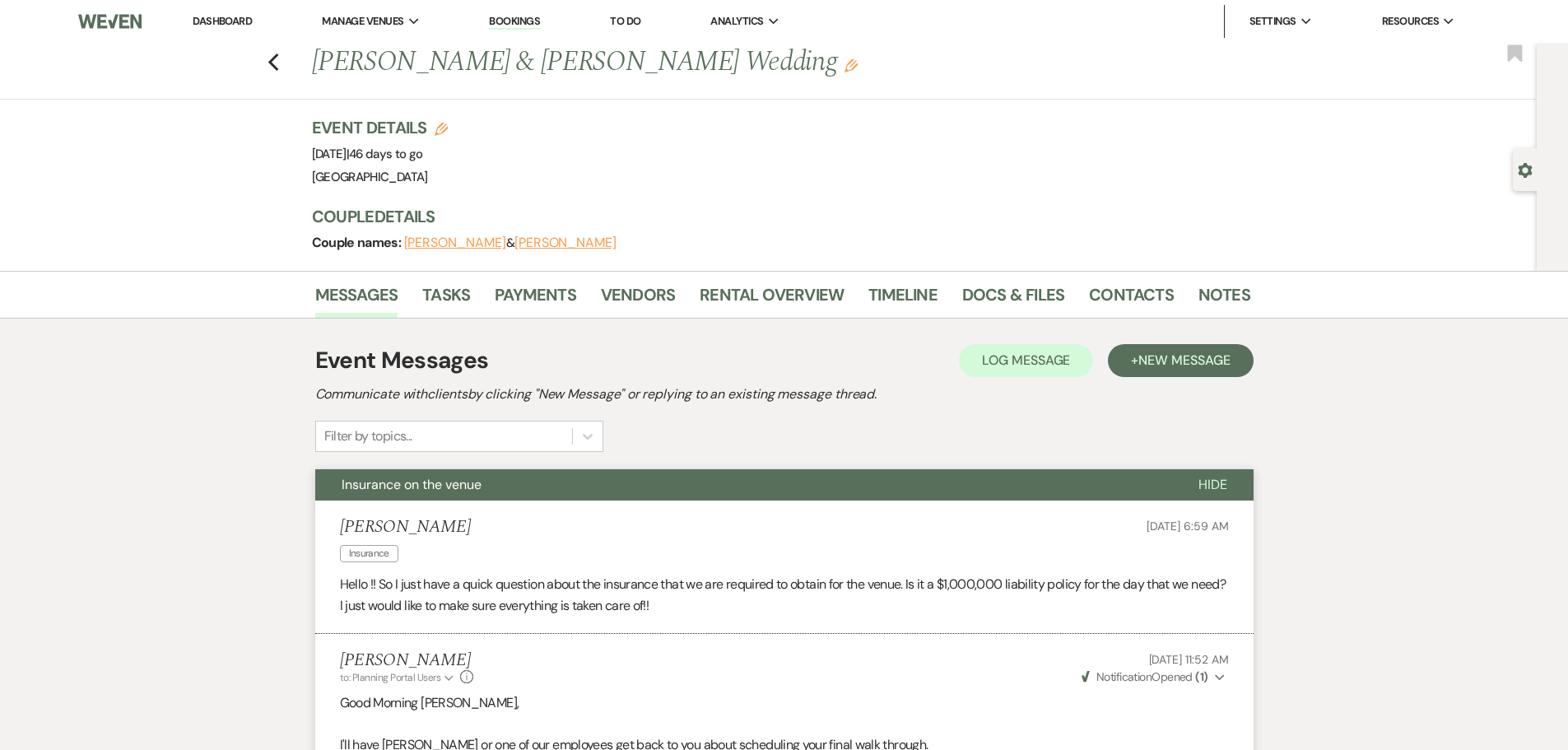
click at [269, 68] on div "Previous [PERSON_NAME] & [PERSON_NAME] Wedding Edit Bookmark" at bounding box center [764, 71] width 1545 height 57
click at [277, 65] on use "button" at bounding box center [273, 62] width 10 height 18
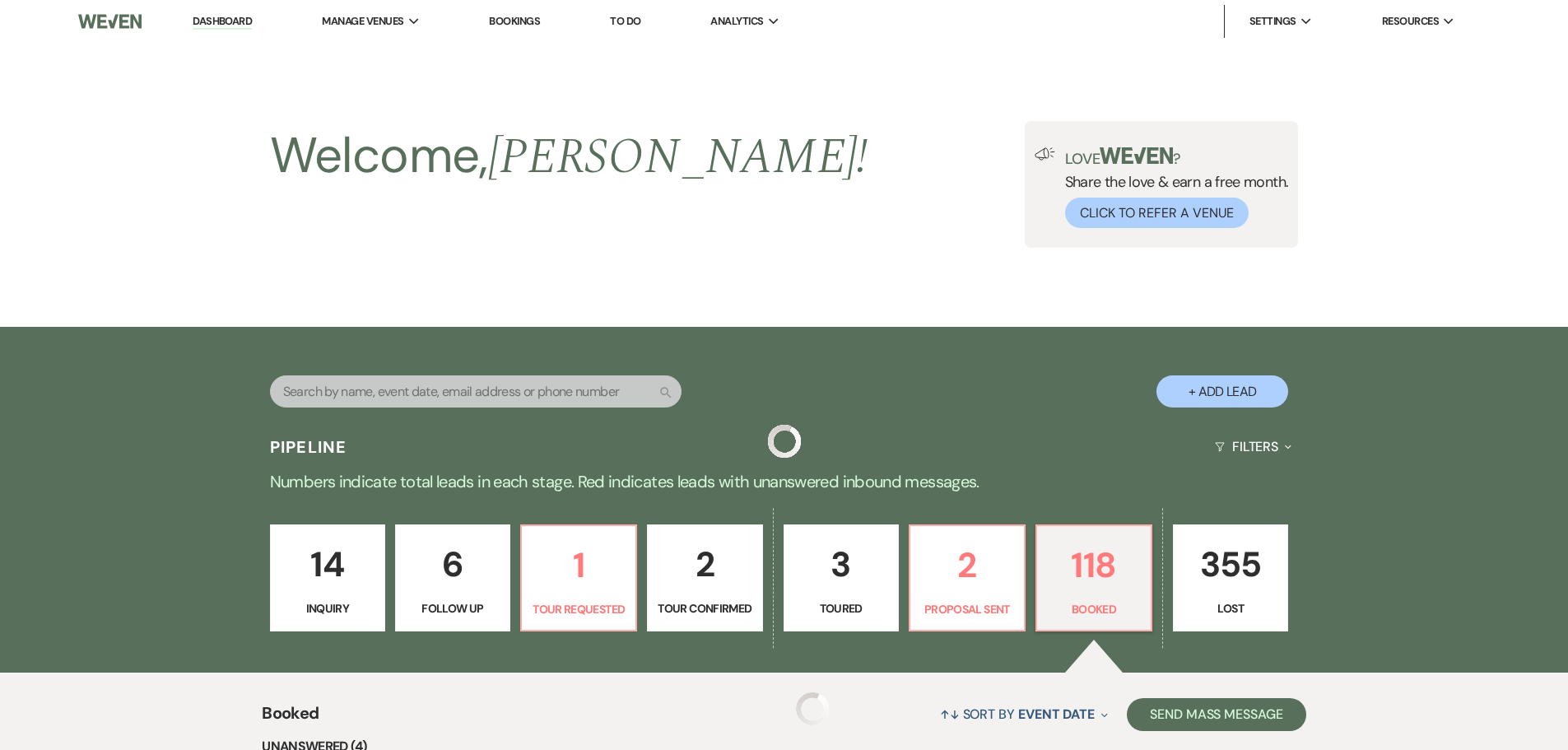
scroll to position [412, 0]
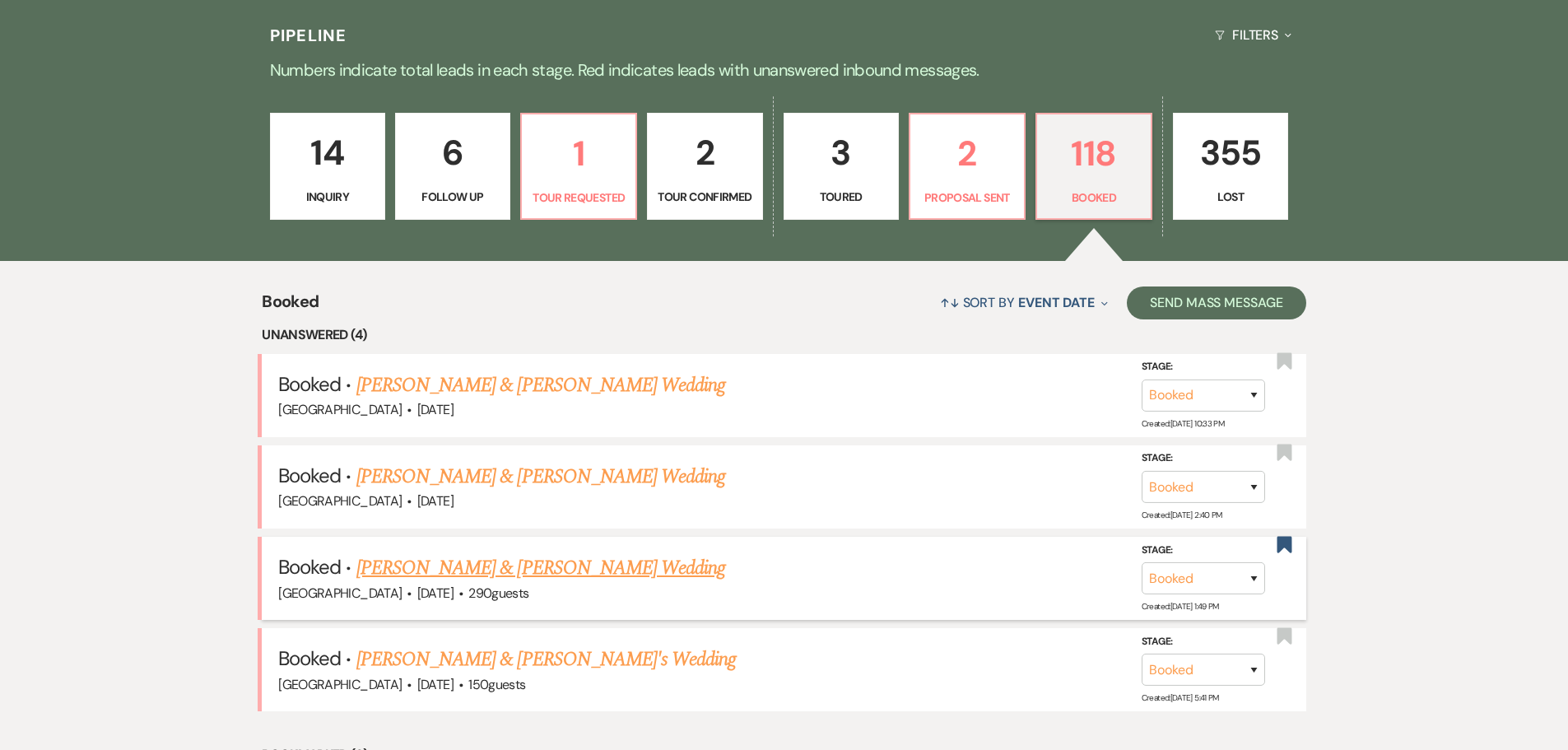
click at [562, 567] on link "[PERSON_NAME] & [PERSON_NAME] Wedding" at bounding box center [541, 567] width 369 height 29
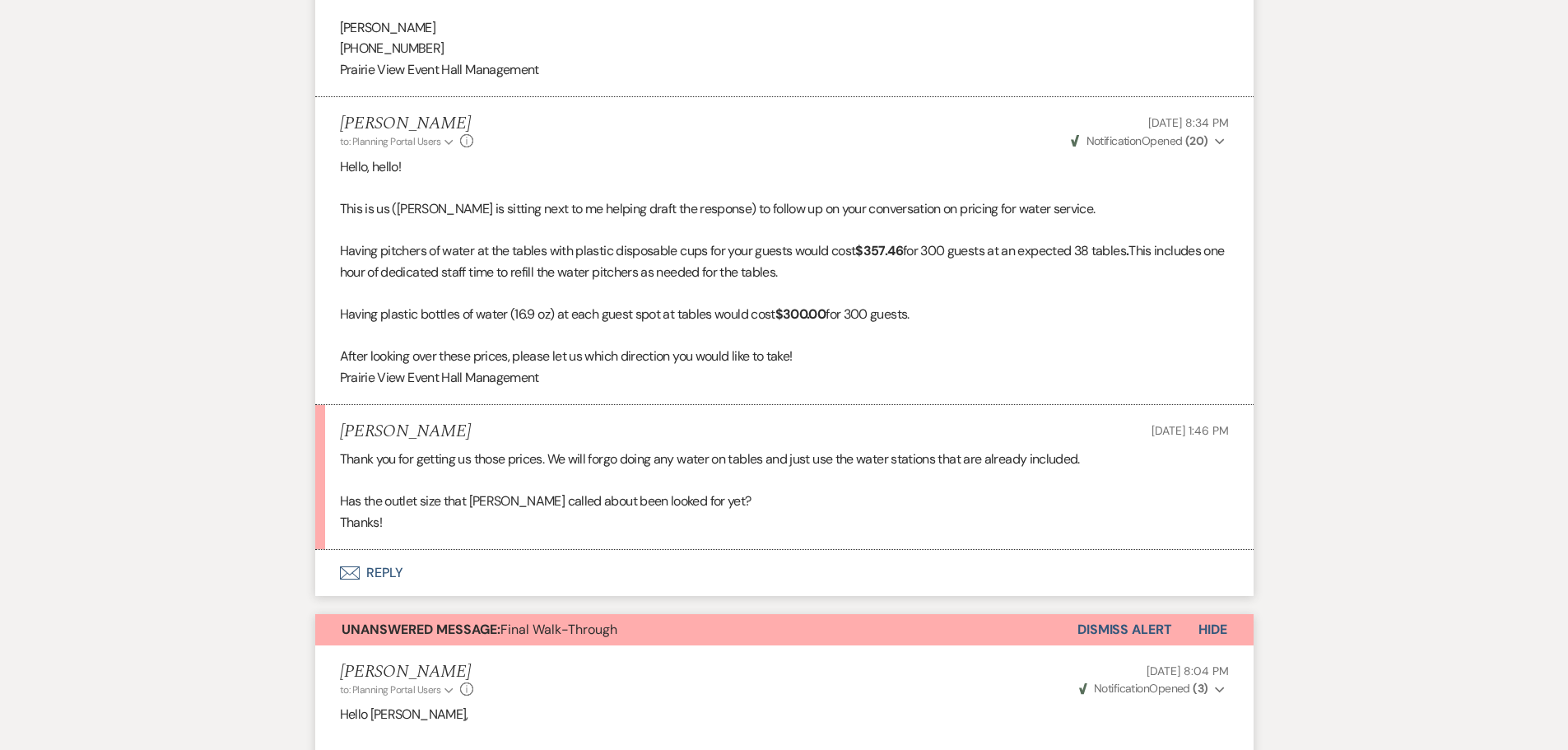
scroll to position [3212, 0]
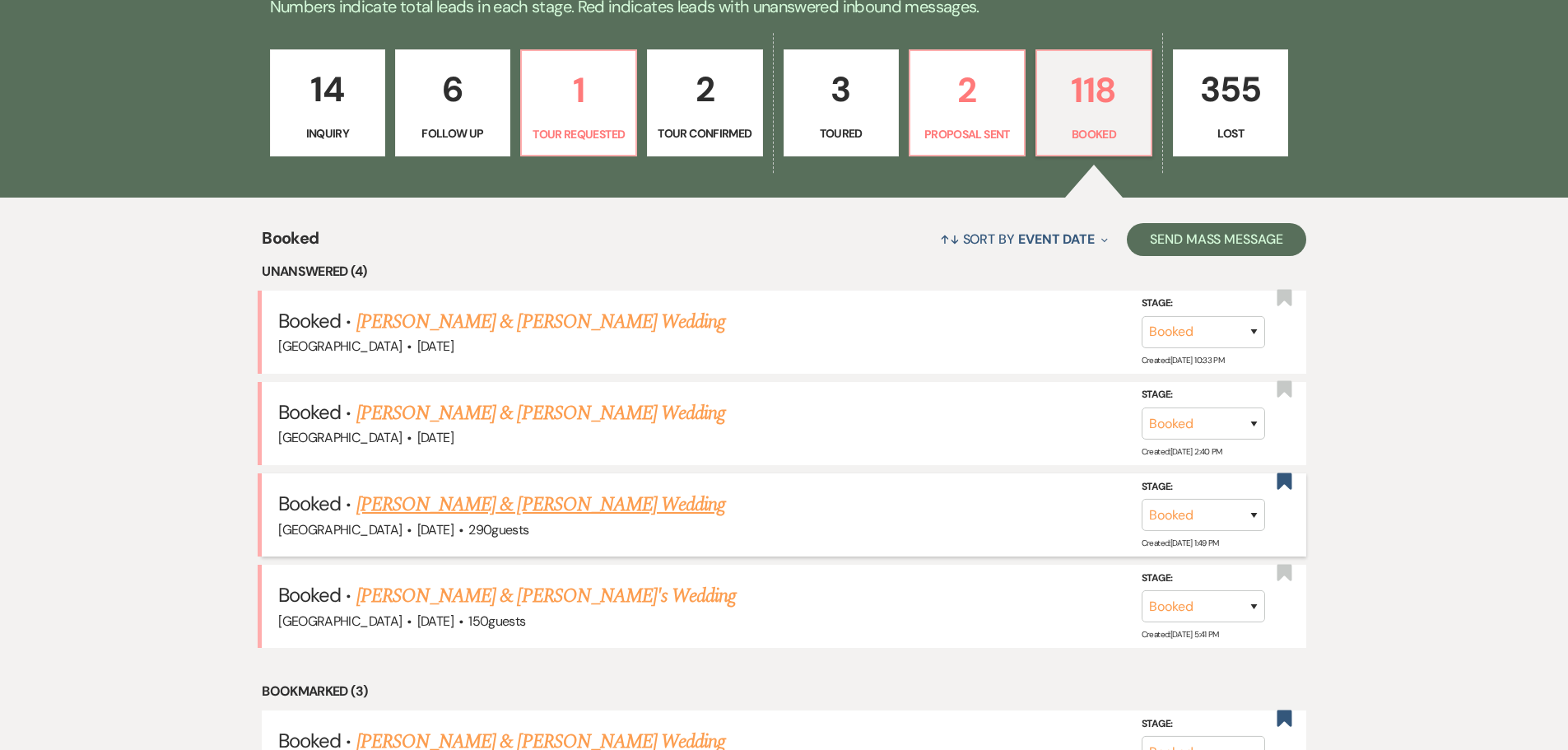
scroll to position [494, 0]
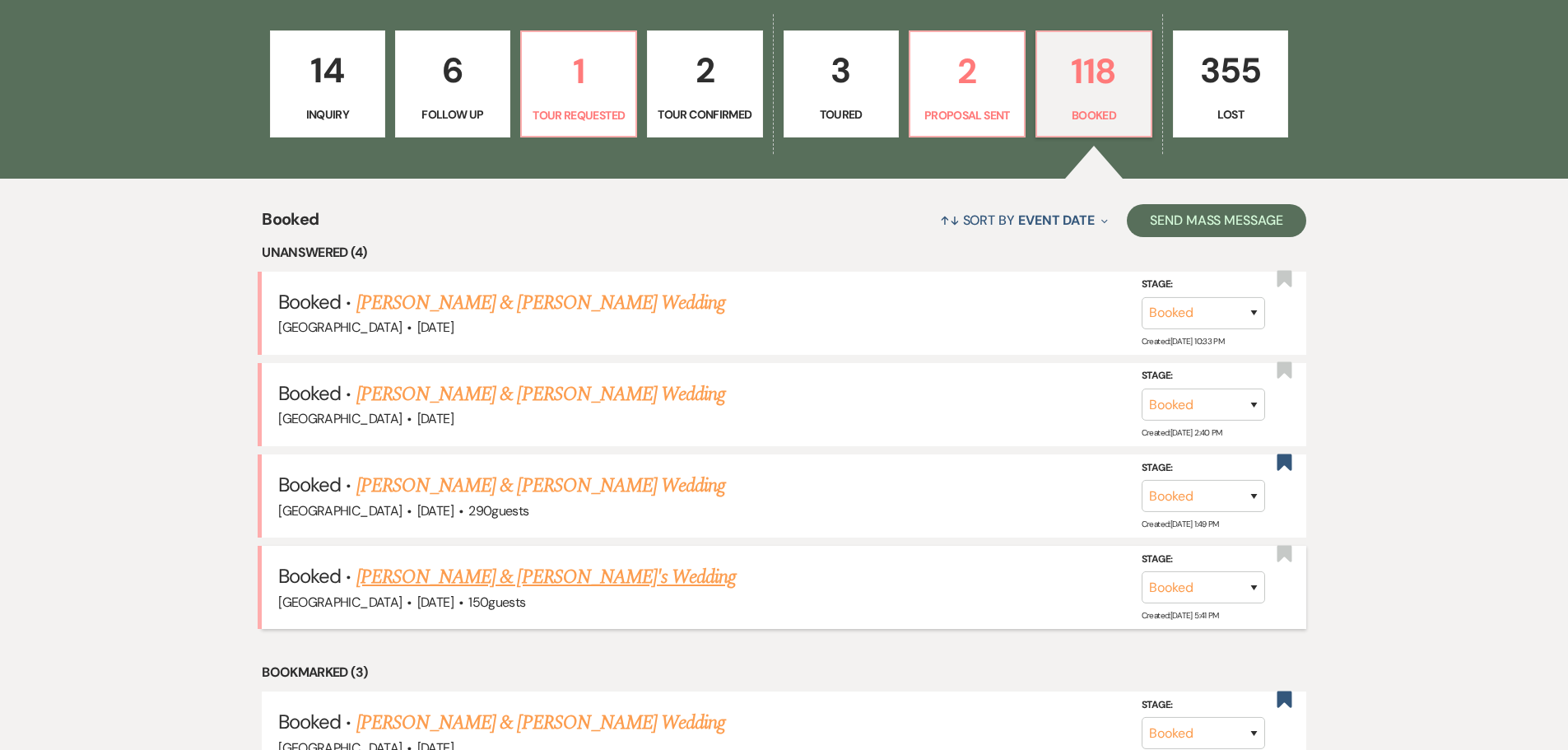
click at [552, 577] on link "[PERSON_NAME] & [PERSON_NAME]'s Wedding" at bounding box center [546, 577] width 380 height 29
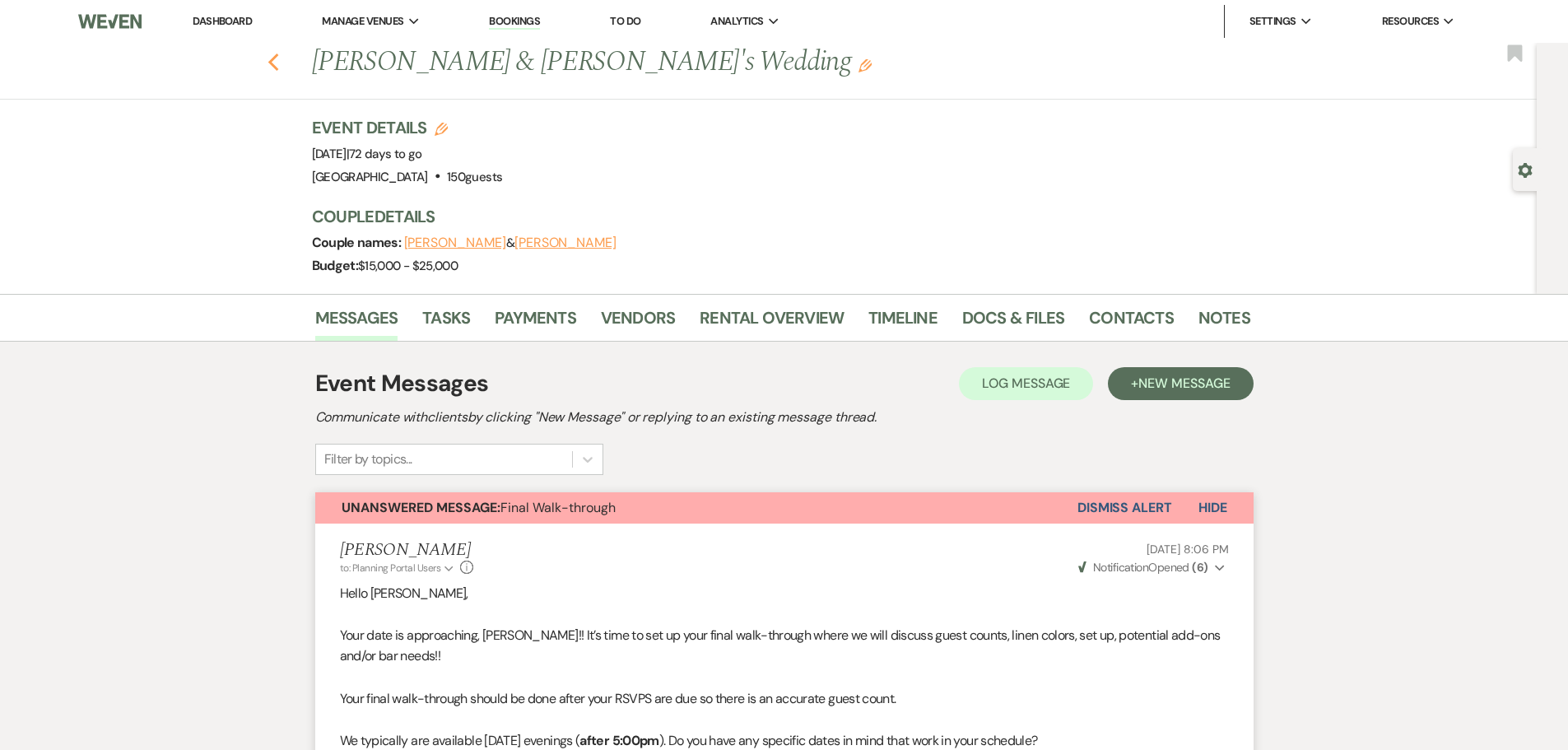
click at [279, 63] on icon "Previous" at bounding box center [274, 62] width 12 height 20
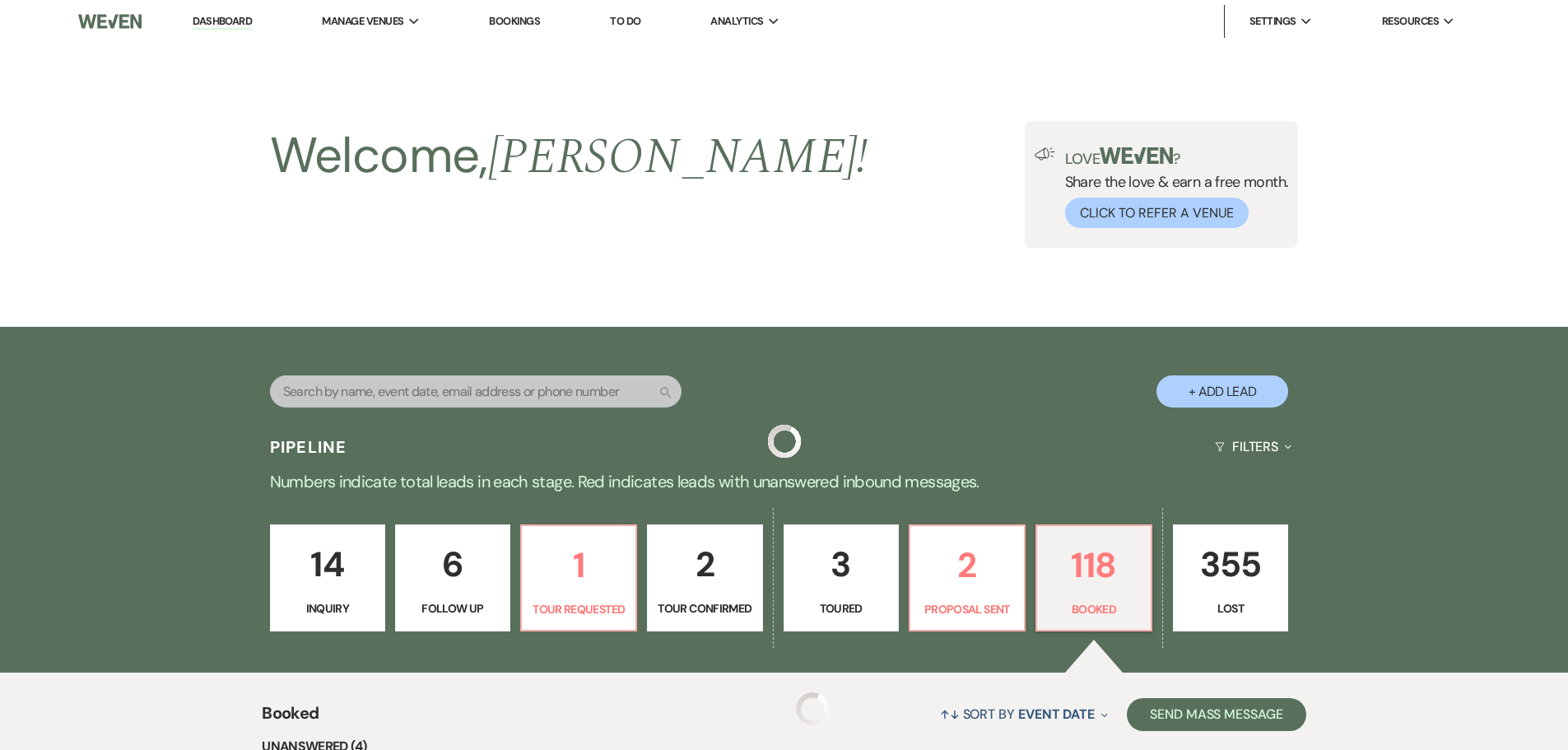
scroll to position [494, 0]
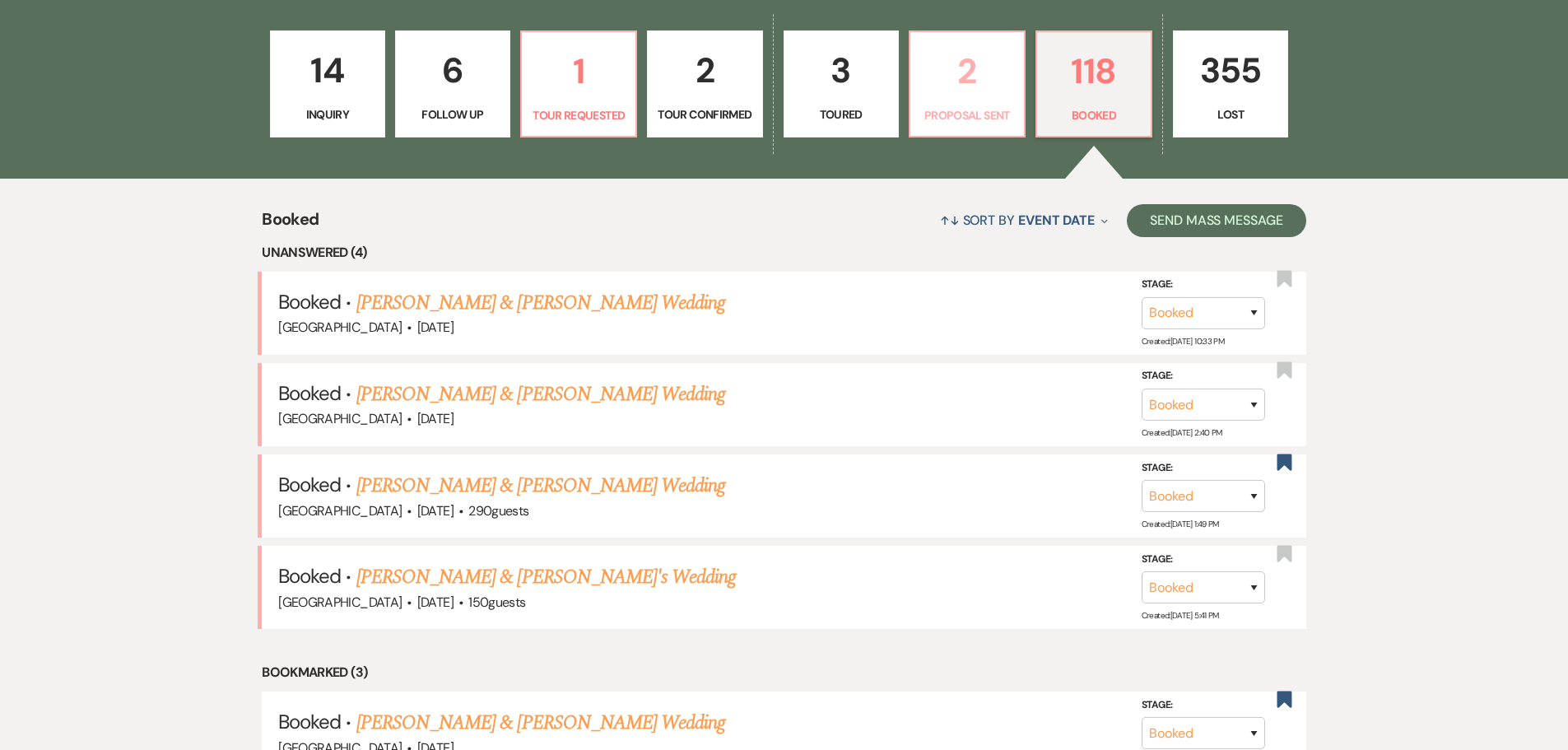
click at [943, 79] on p "2" at bounding box center [966, 71] width 94 height 55
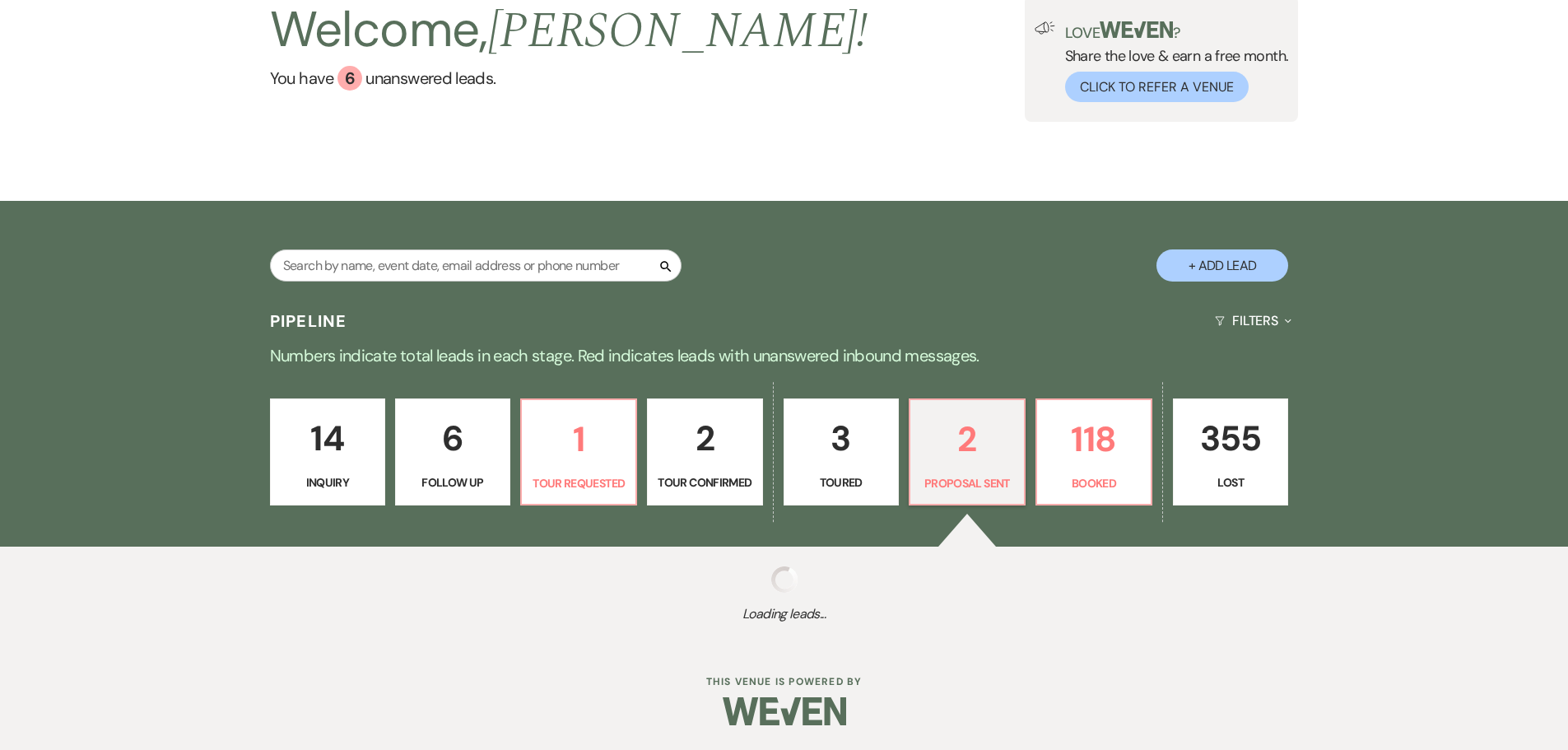
scroll to position [433, 0]
select select "6"
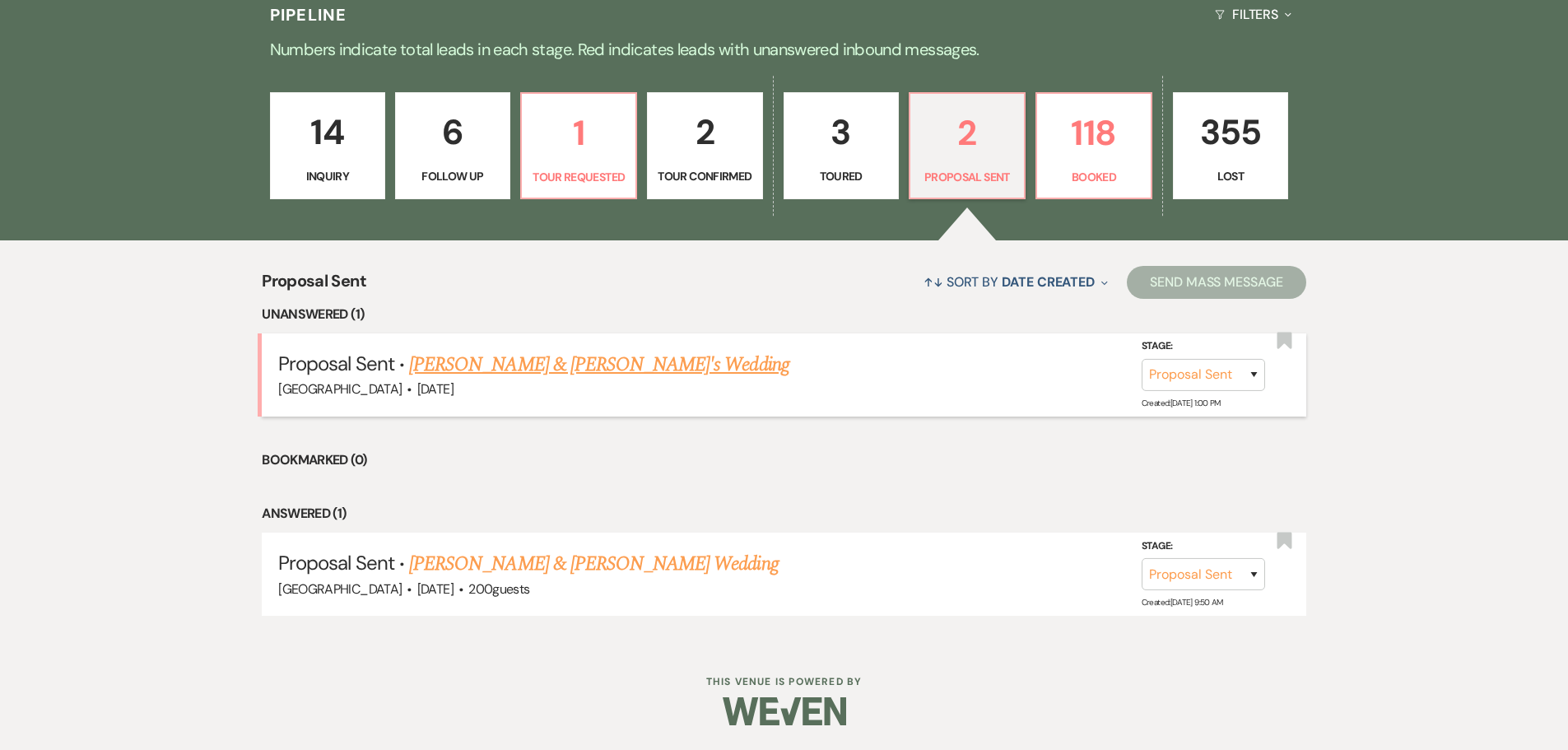
click at [596, 365] on link "[PERSON_NAME] & [PERSON_NAME]'s Wedding" at bounding box center [599, 364] width 380 height 29
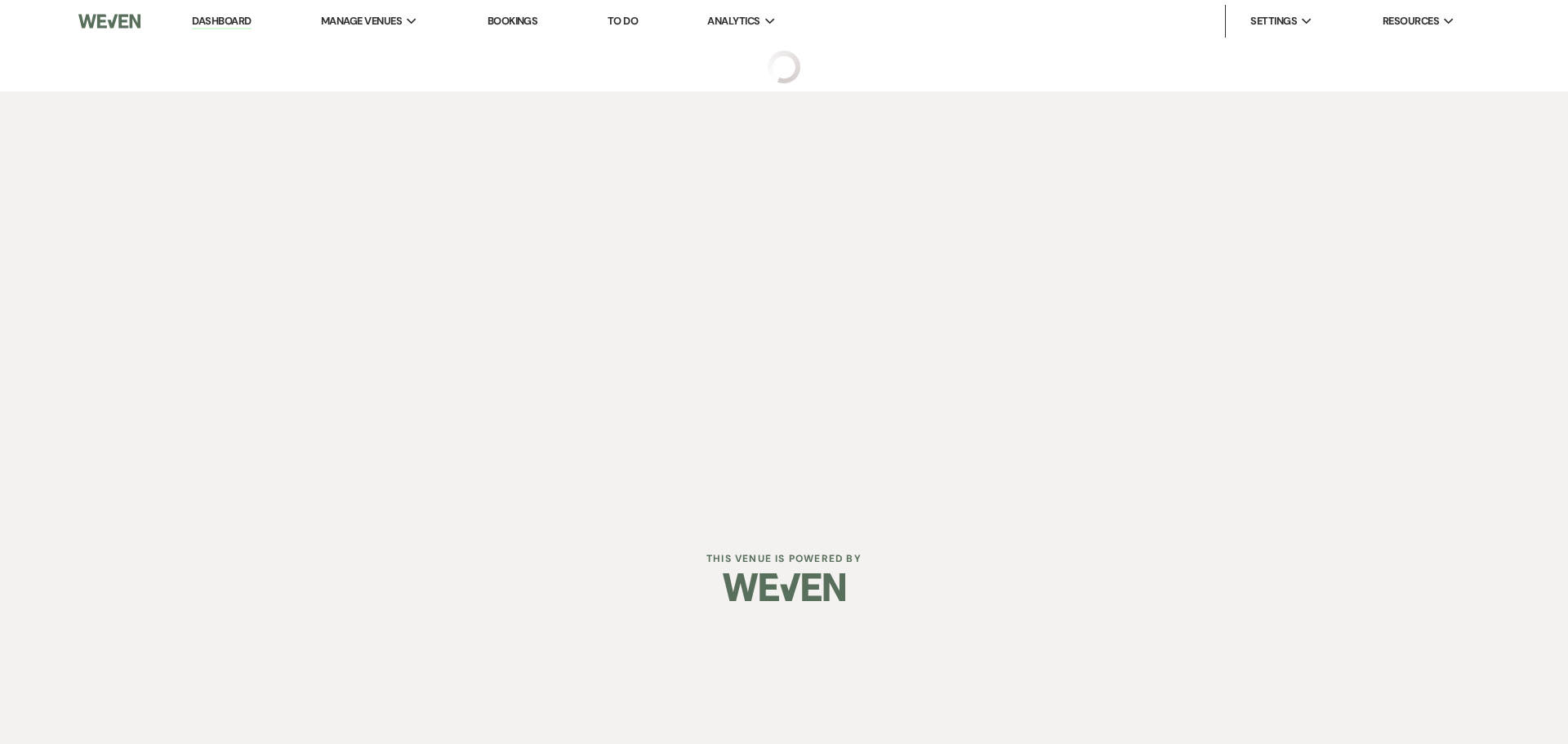
select select "6"
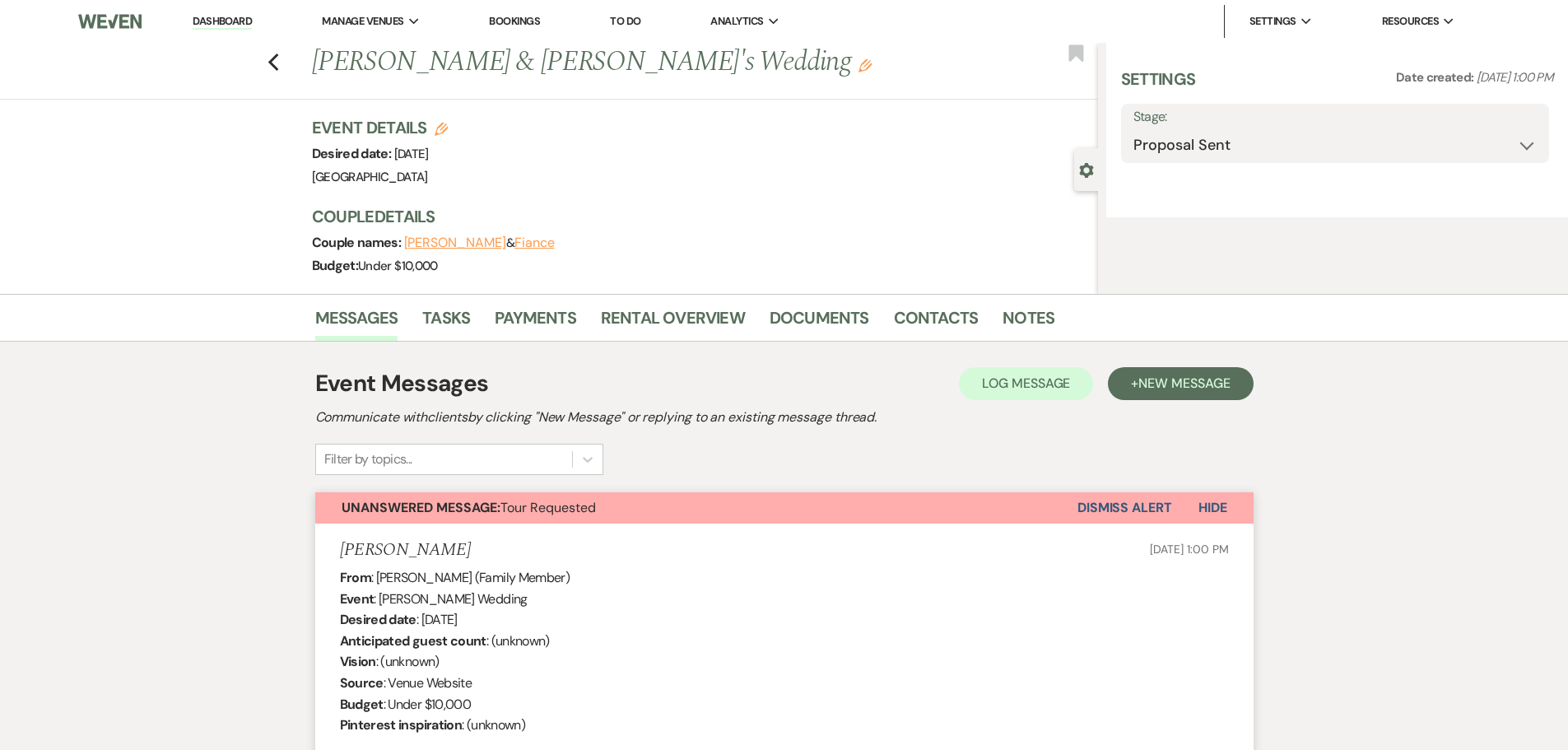
select select "5"
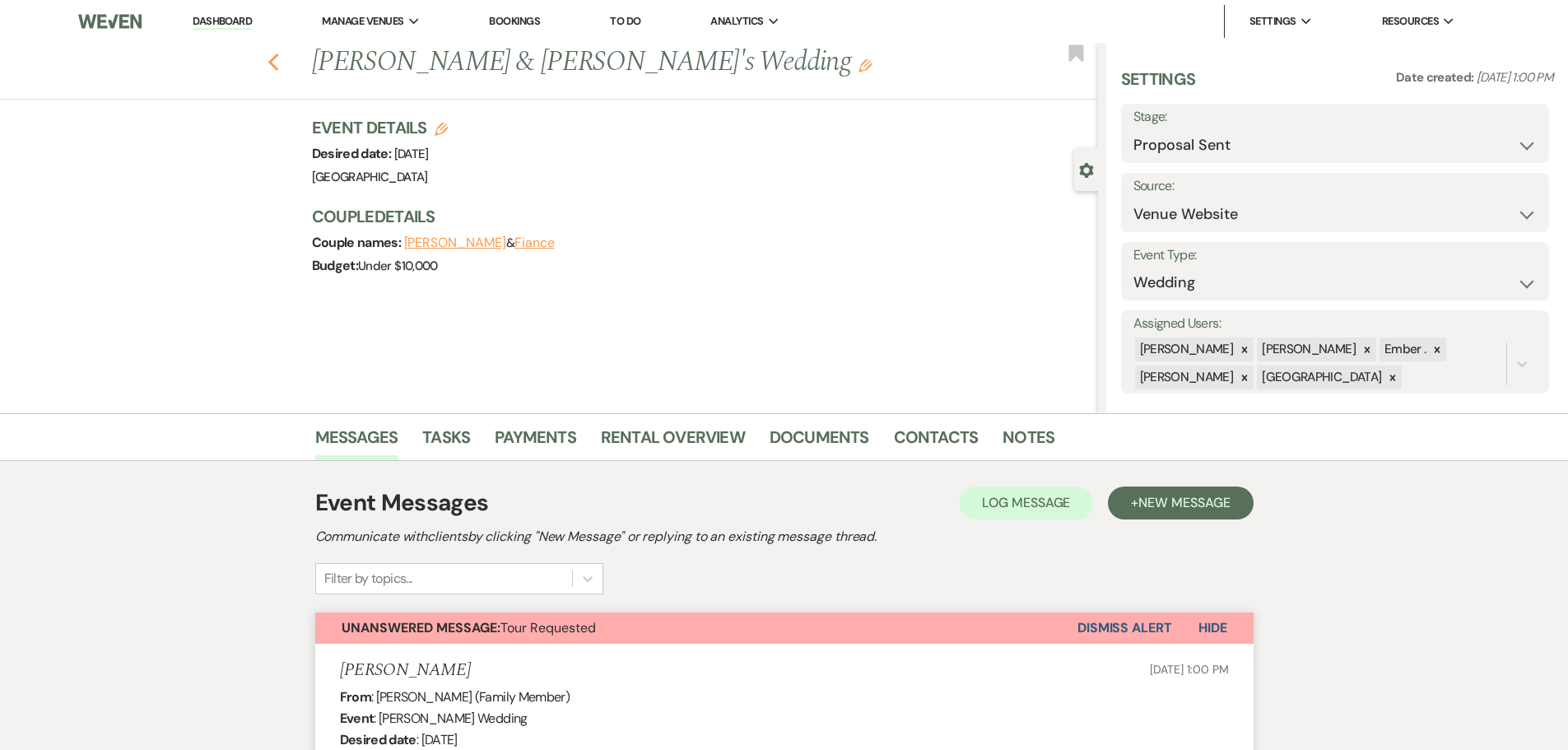
click at [279, 65] on icon "Previous" at bounding box center [274, 62] width 12 height 20
select select "6"
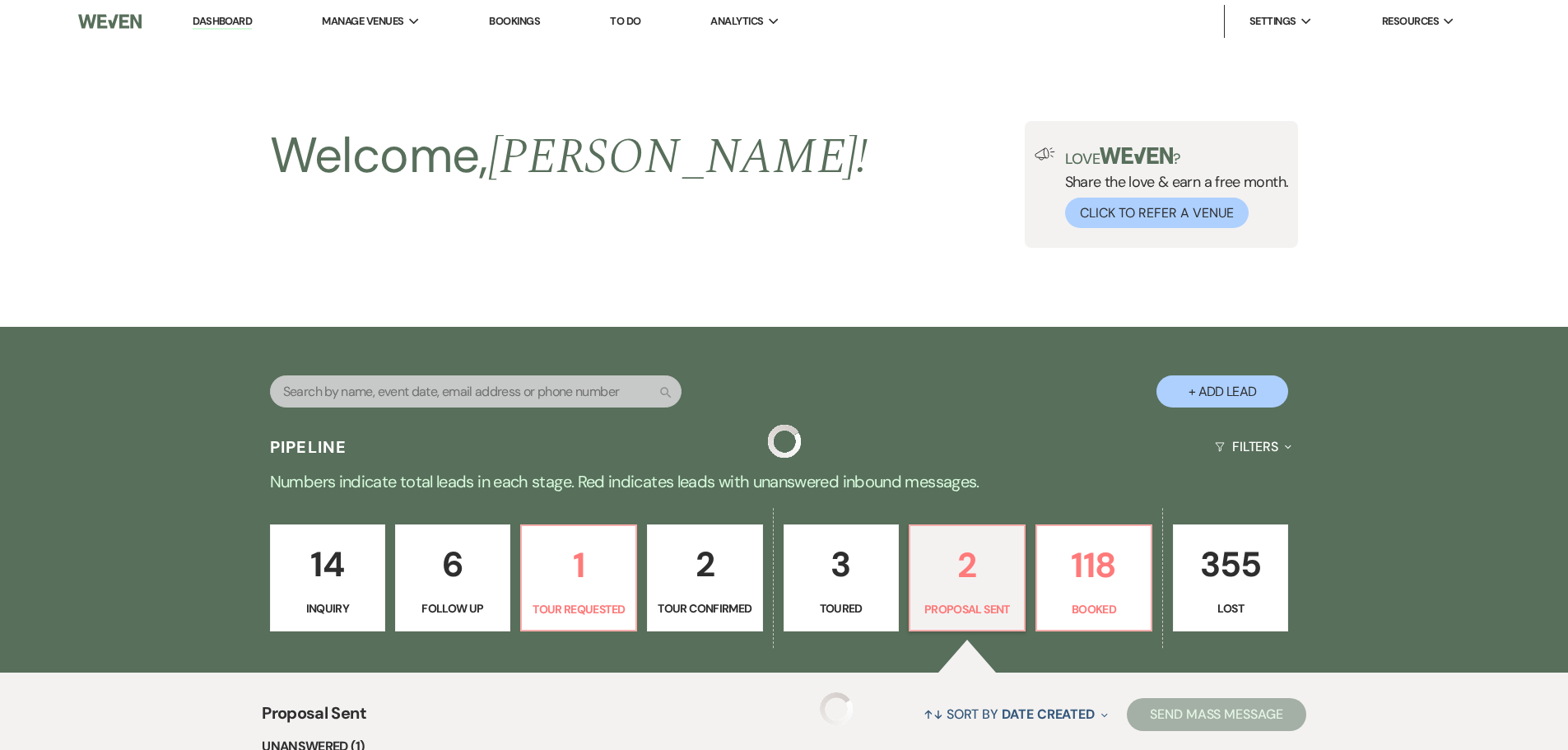
scroll to position [433, 0]
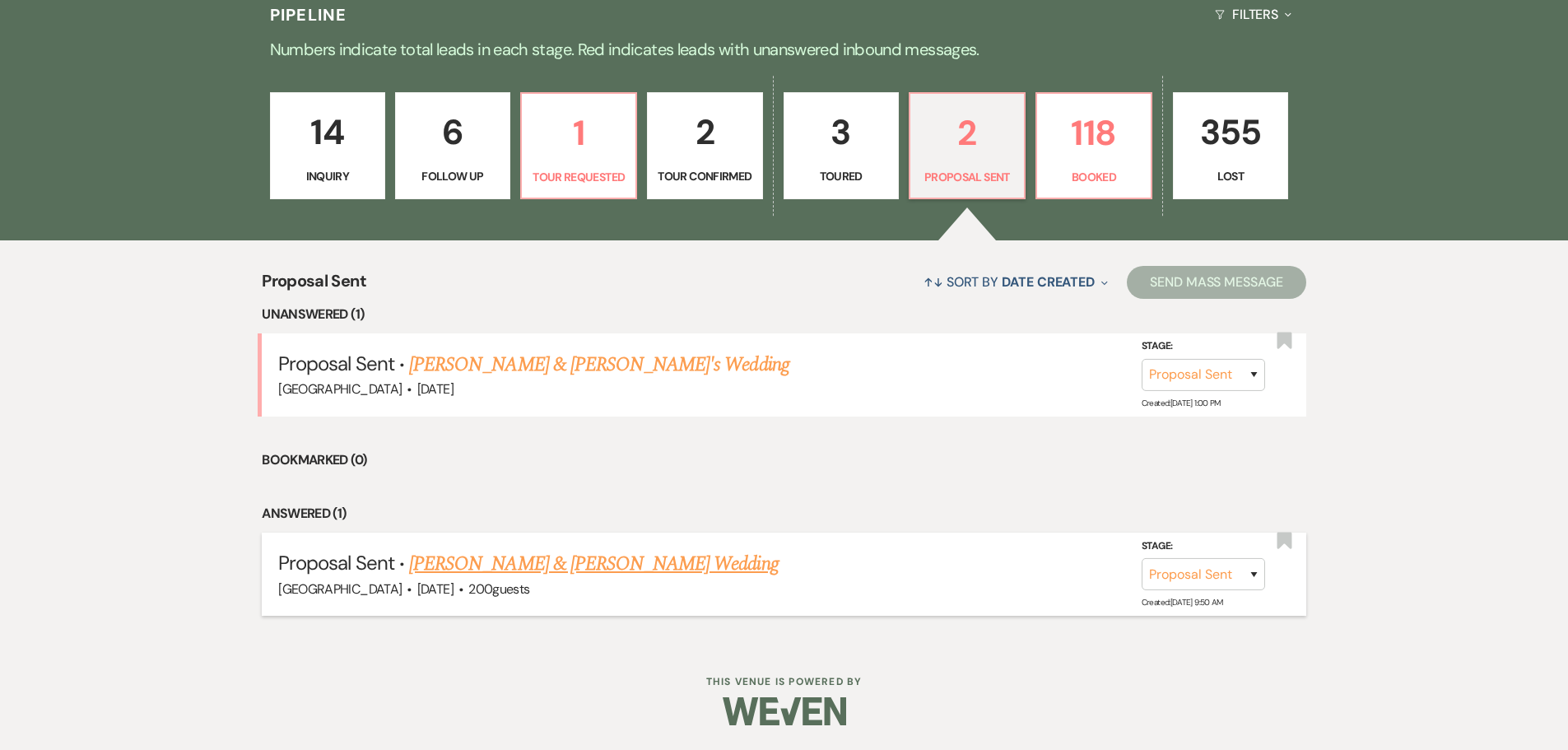
click at [595, 562] on link "[PERSON_NAME] & [PERSON_NAME] Wedding" at bounding box center [593, 564] width 369 height 29
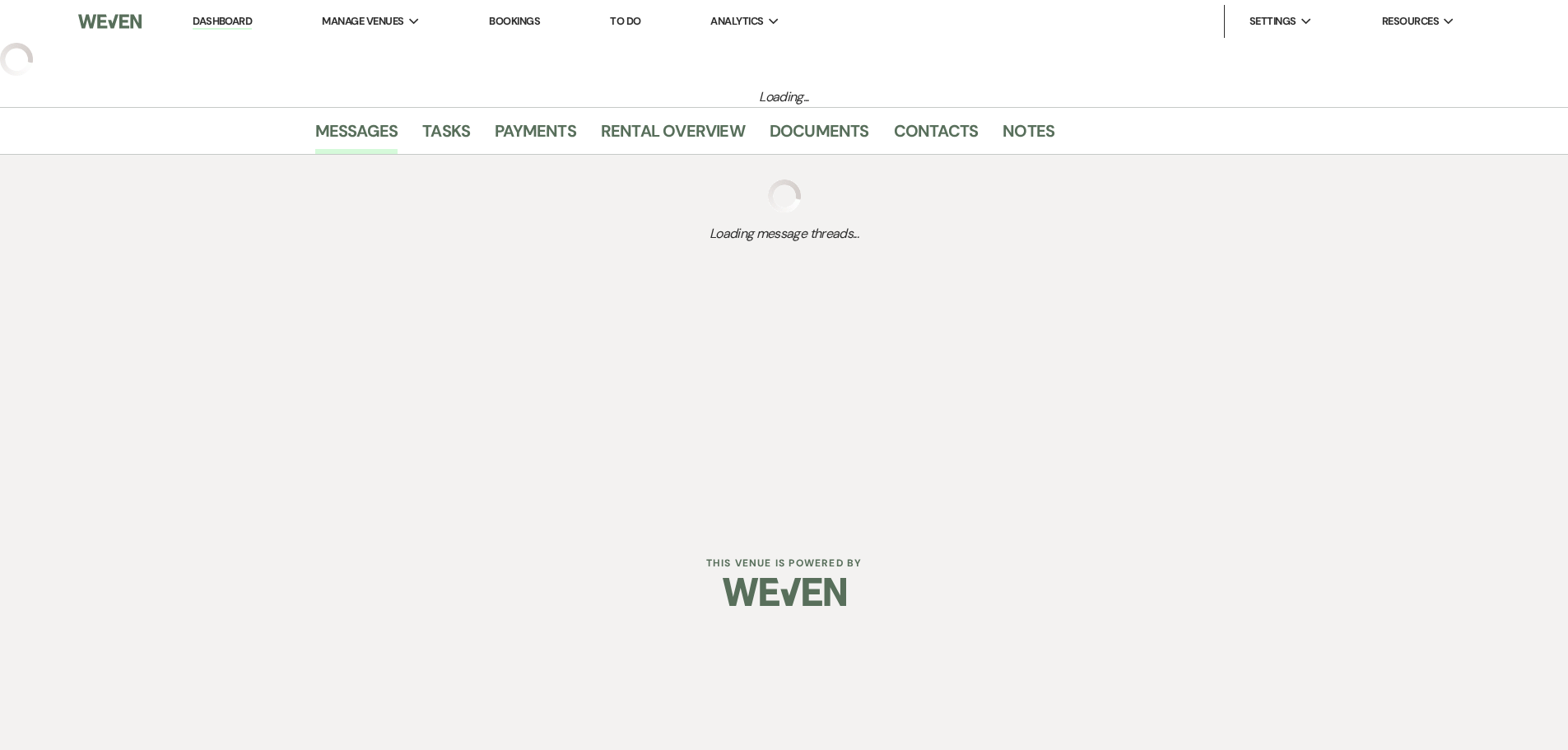
select select "6"
select select "5"
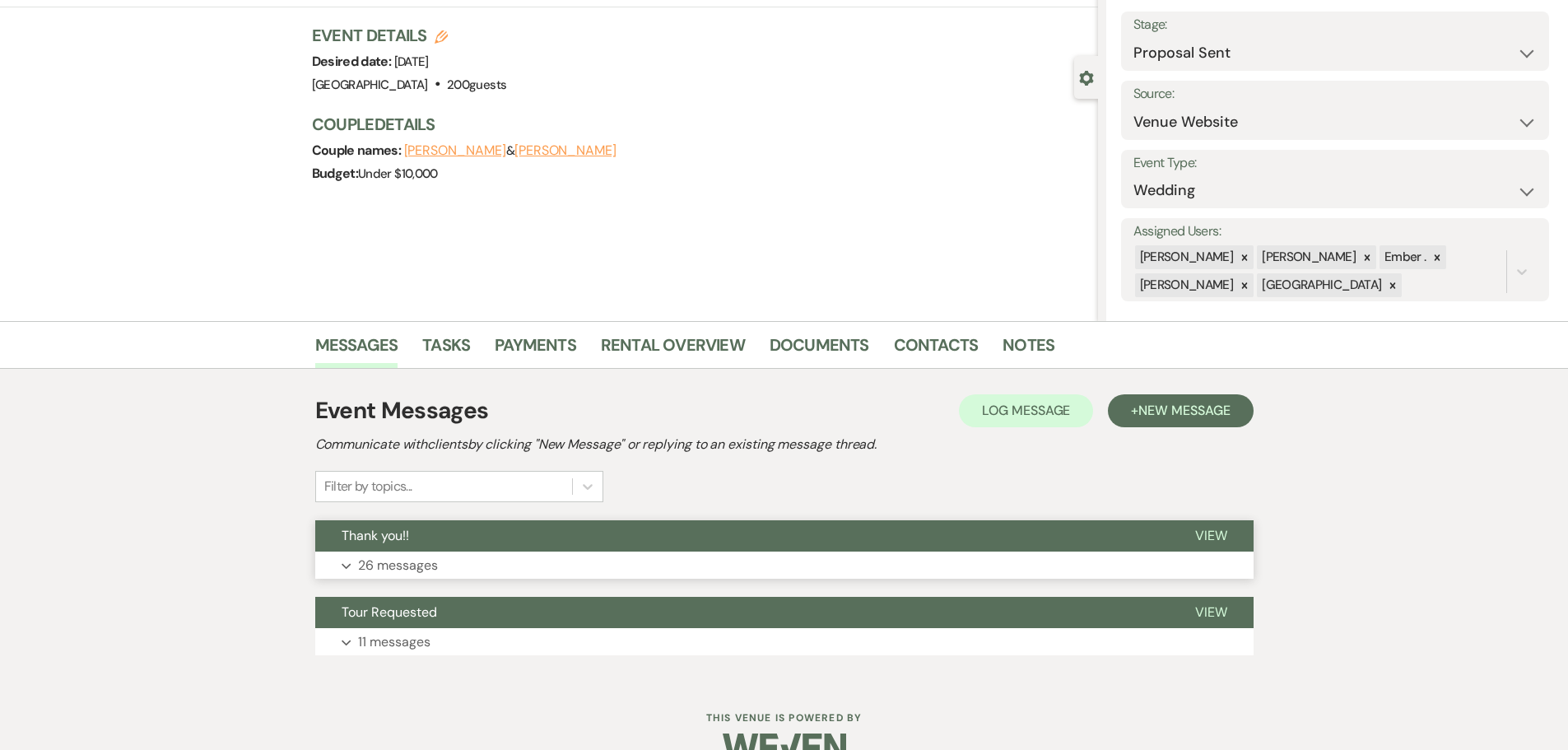
scroll to position [128, 0]
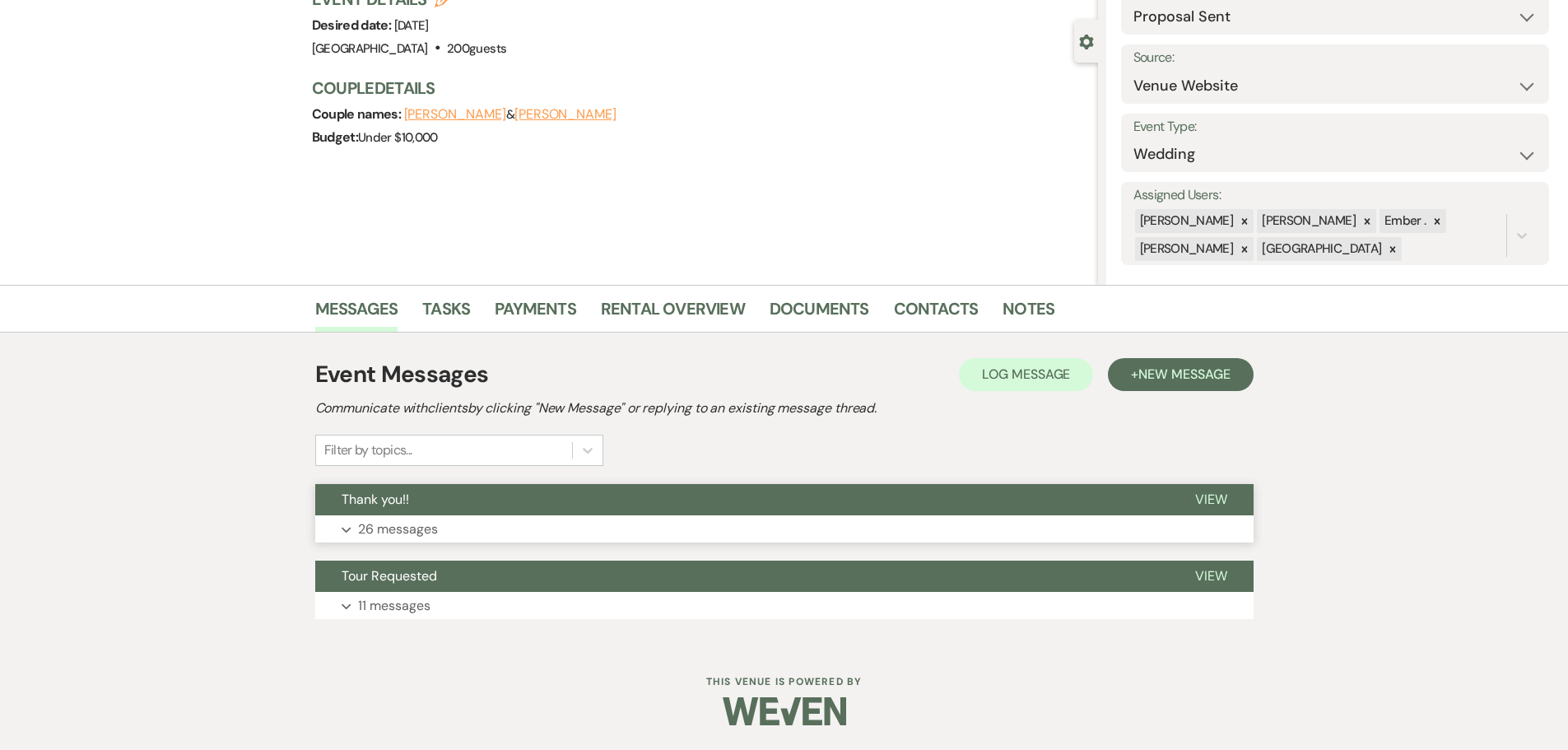
click at [386, 527] on p "26 messages" at bounding box center [398, 529] width 80 height 22
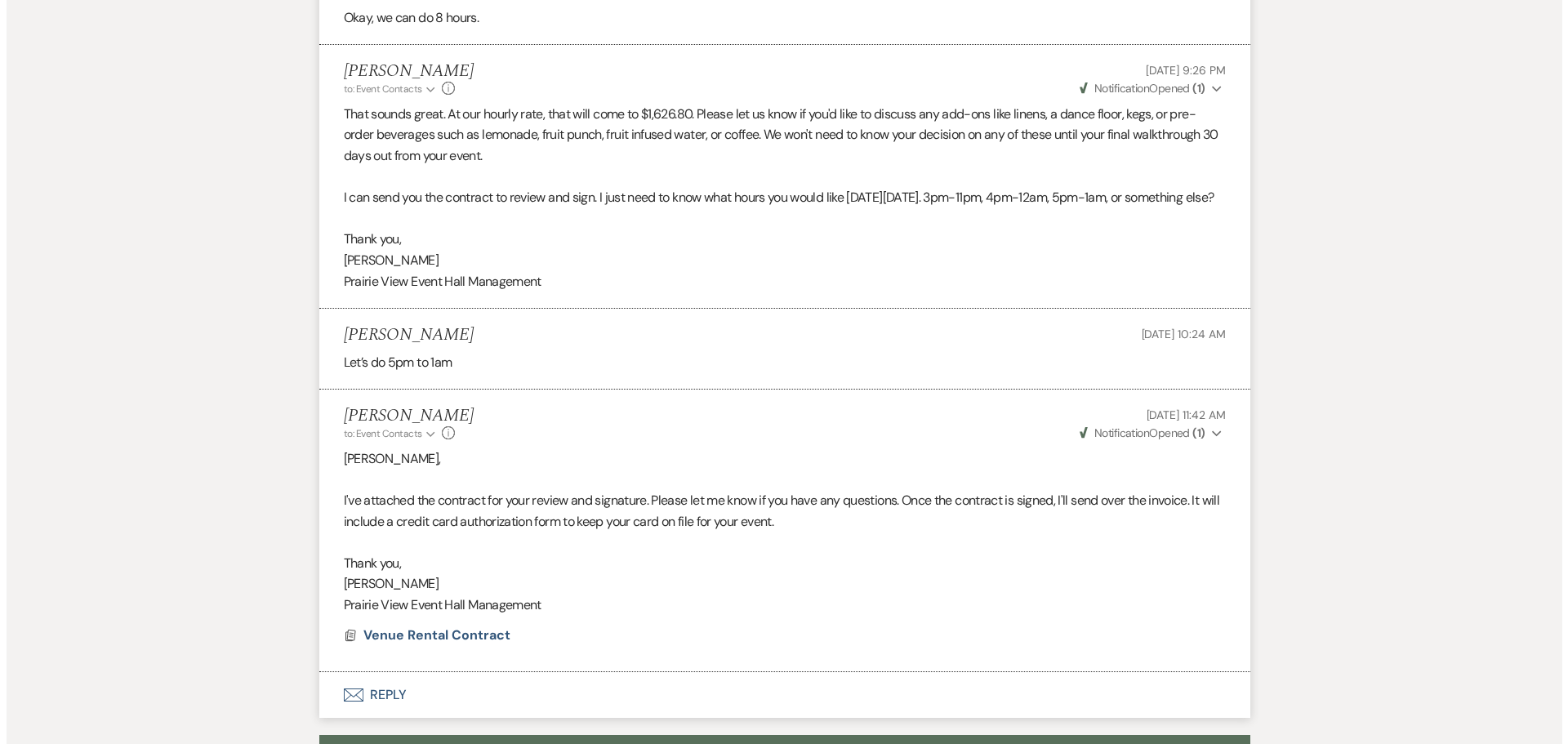
scroll to position [5599, 0]
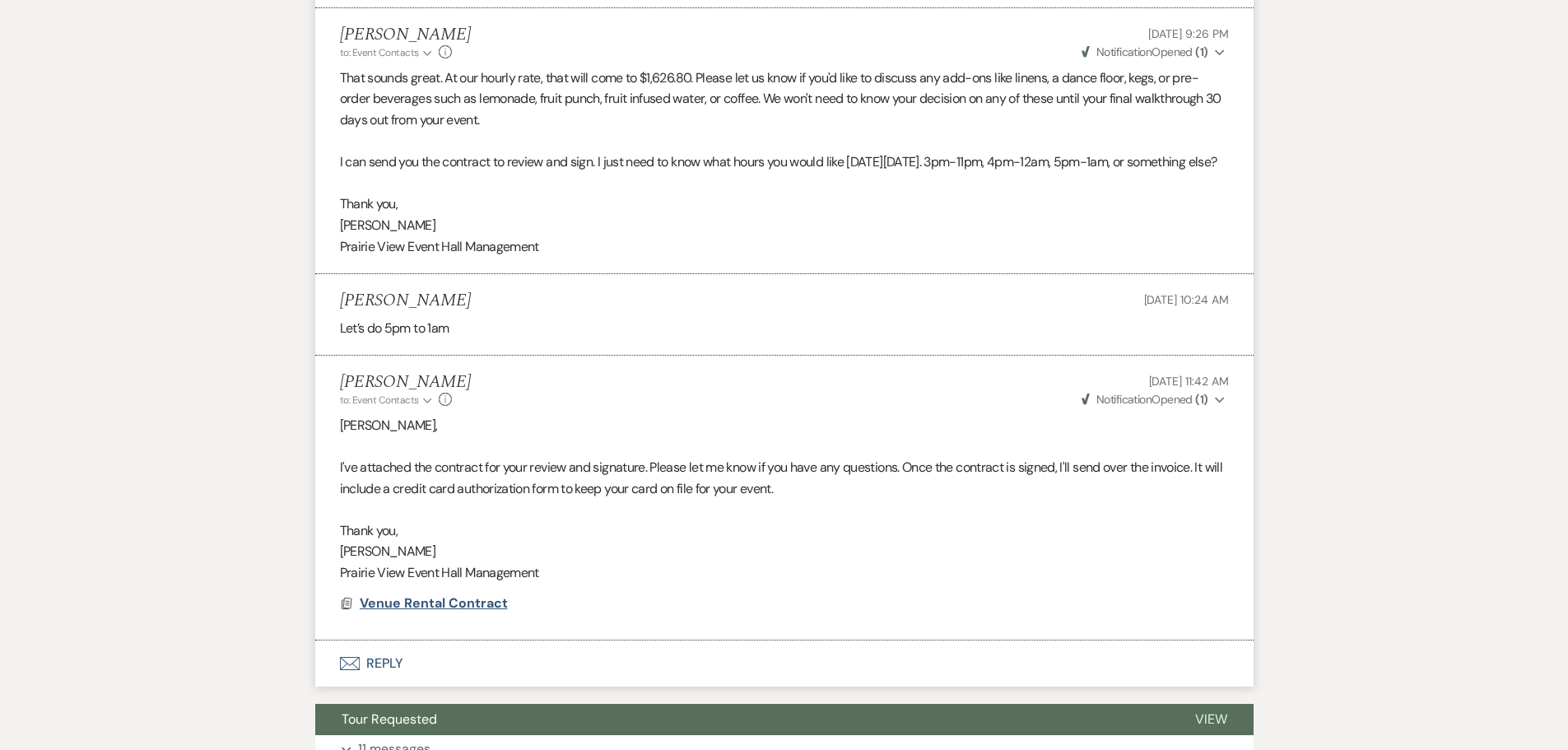
click at [451, 612] on span "Venue Rental Contract" at bounding box center [434, 603] width 148 height 17
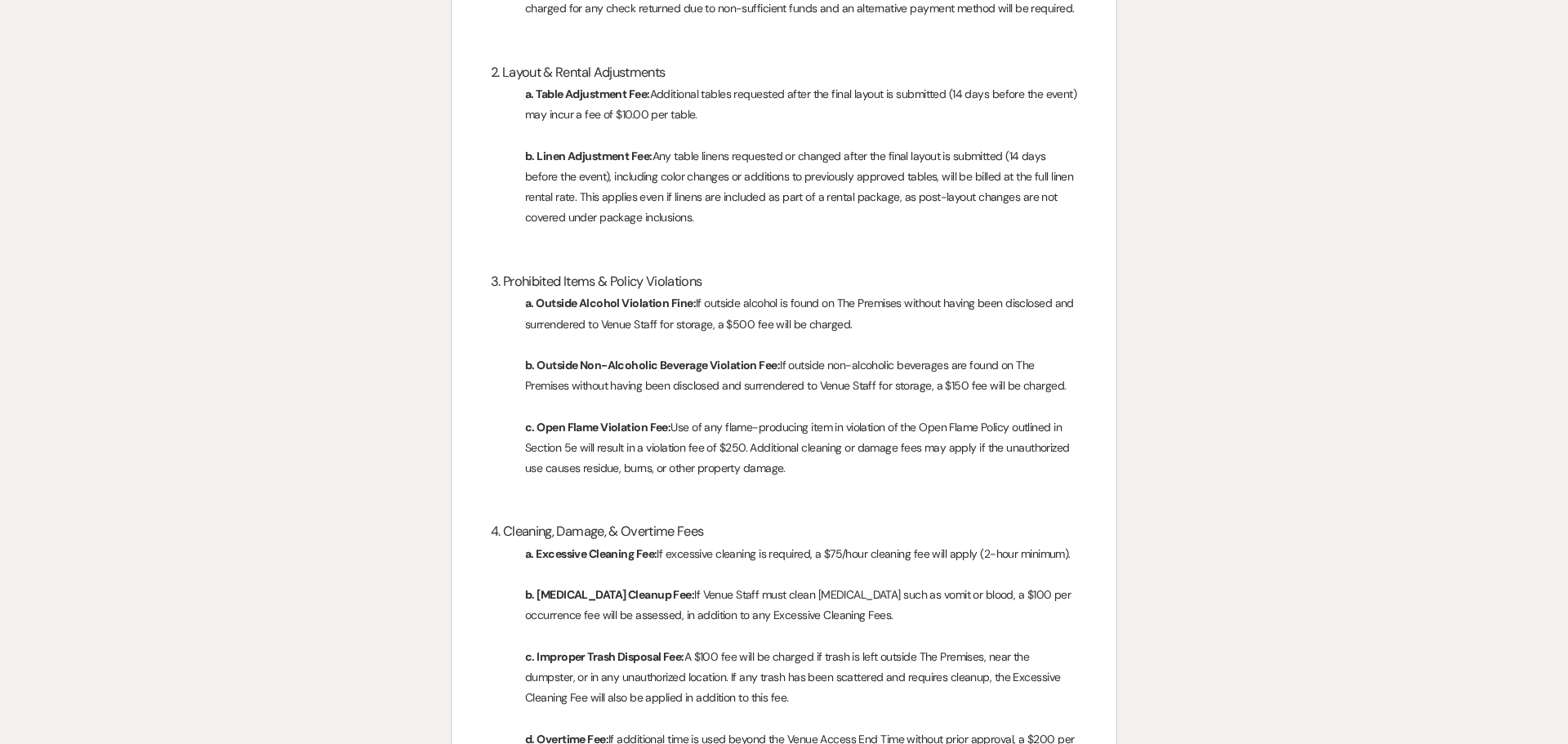
scroll to position [13720, 0]
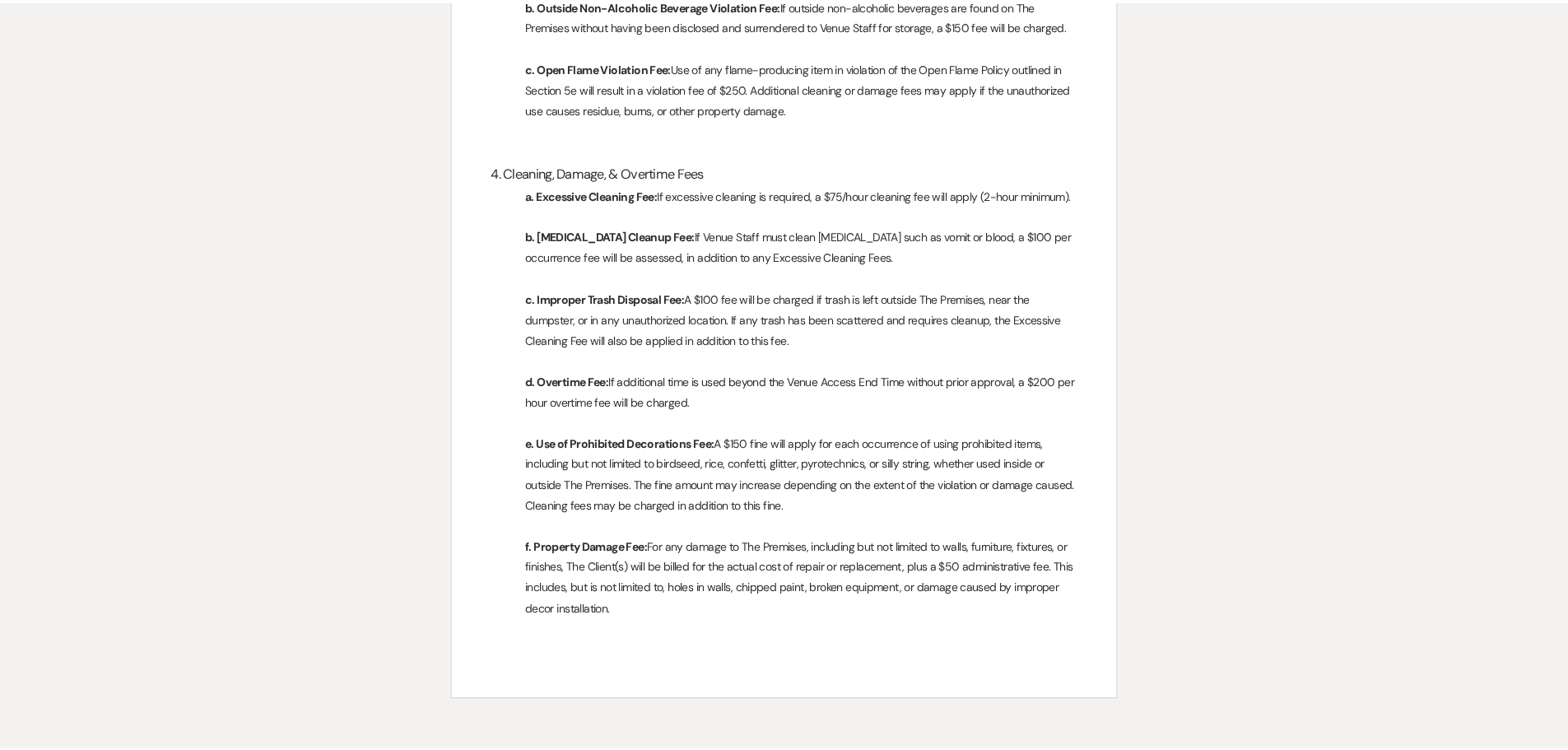
scroll to position [433, 0]
select select "6"
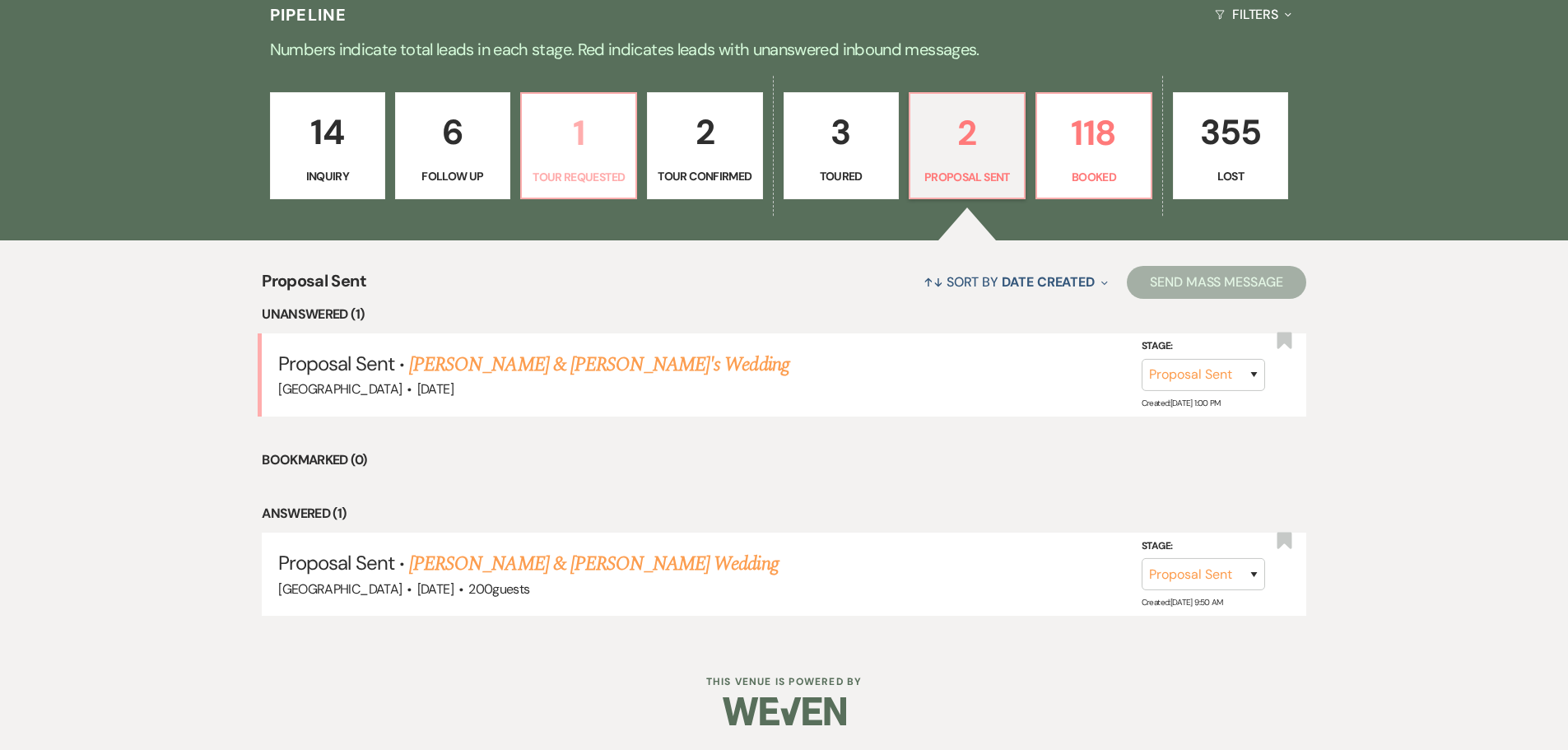
click at [567, 133] on p "1" at bounding box center [579, 133] width 94 height 55
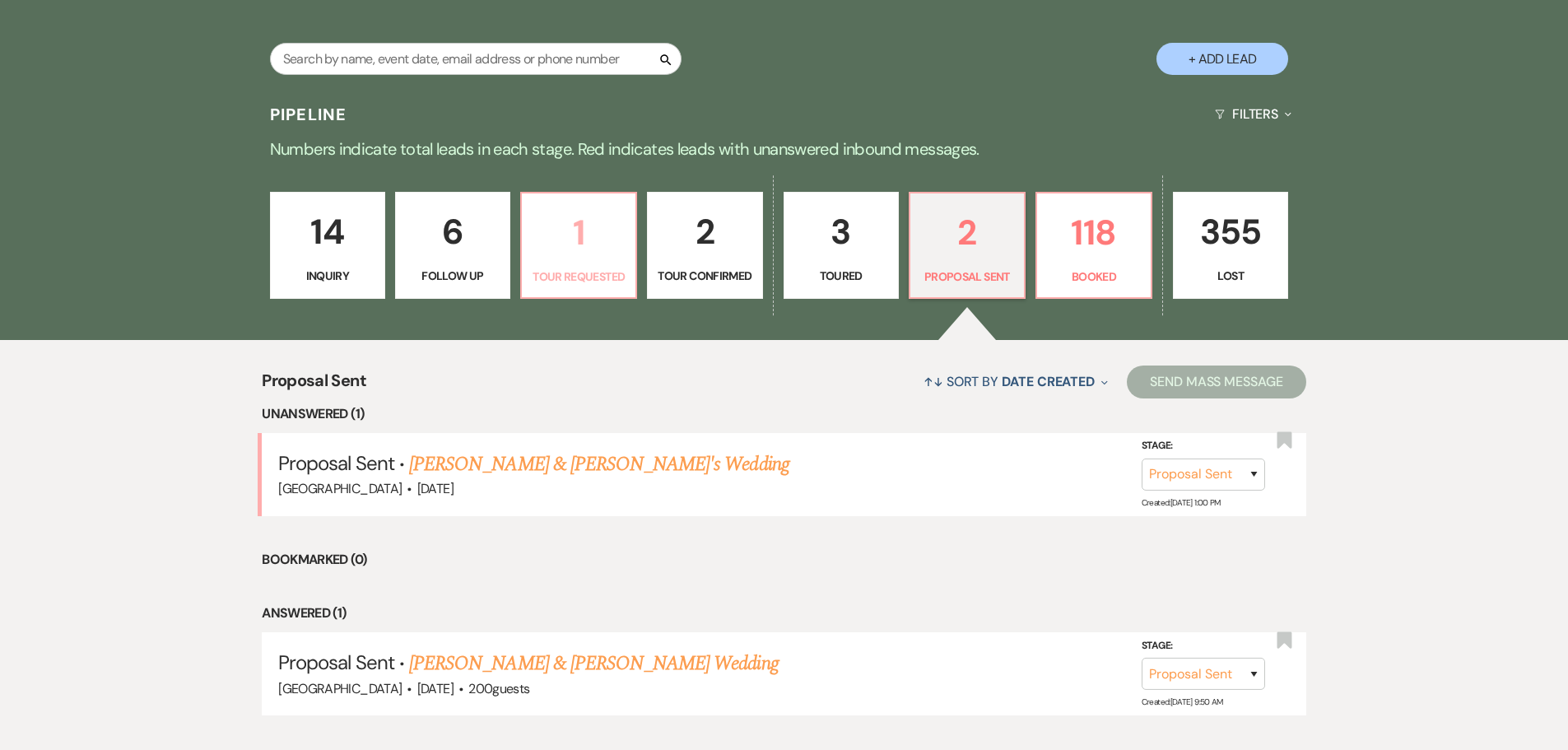
select select "2"
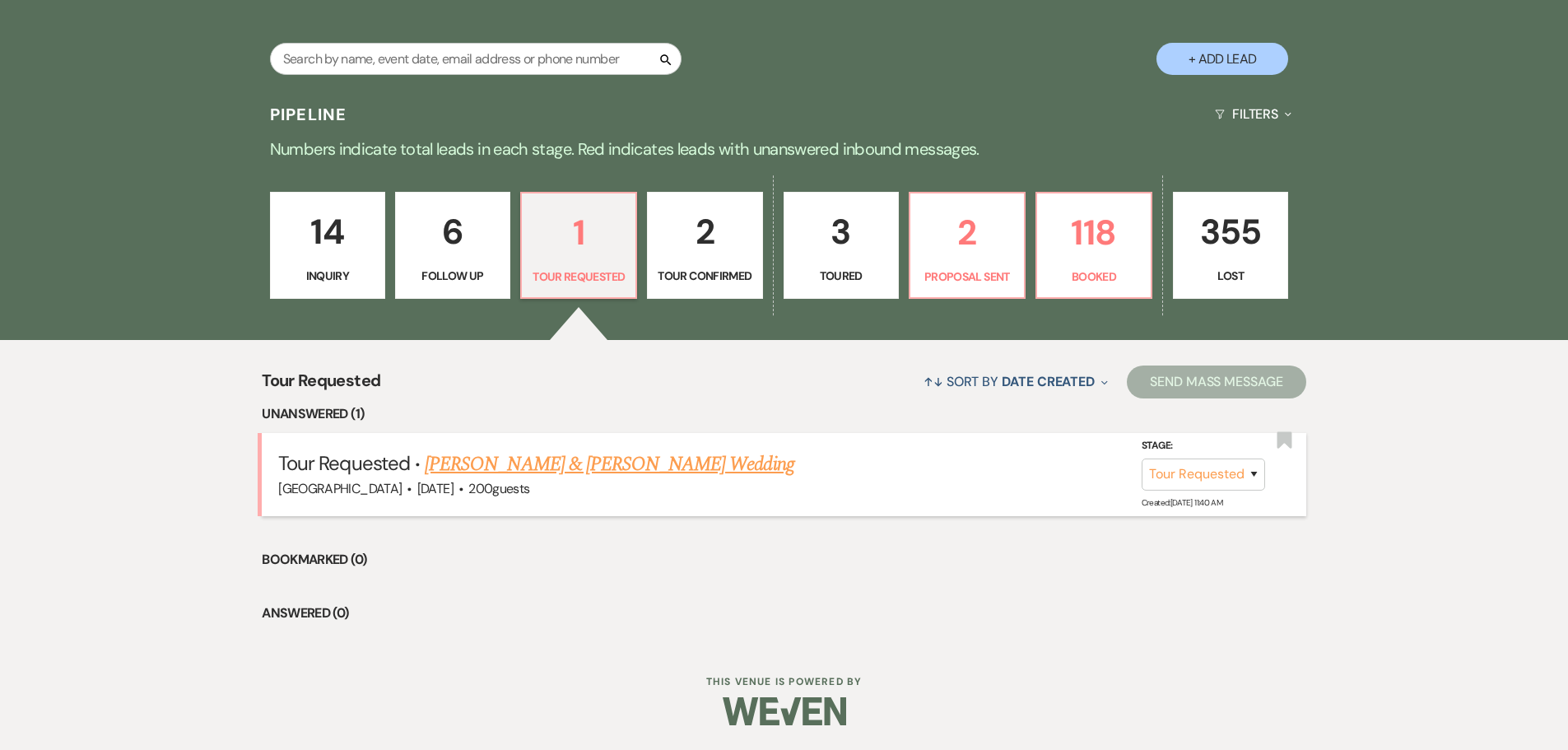
click at [502, 466] on link "[PERSON_NAME] & [PERSON_NAME] Wedding" at bounding box center [609, 464] width 369 height 29
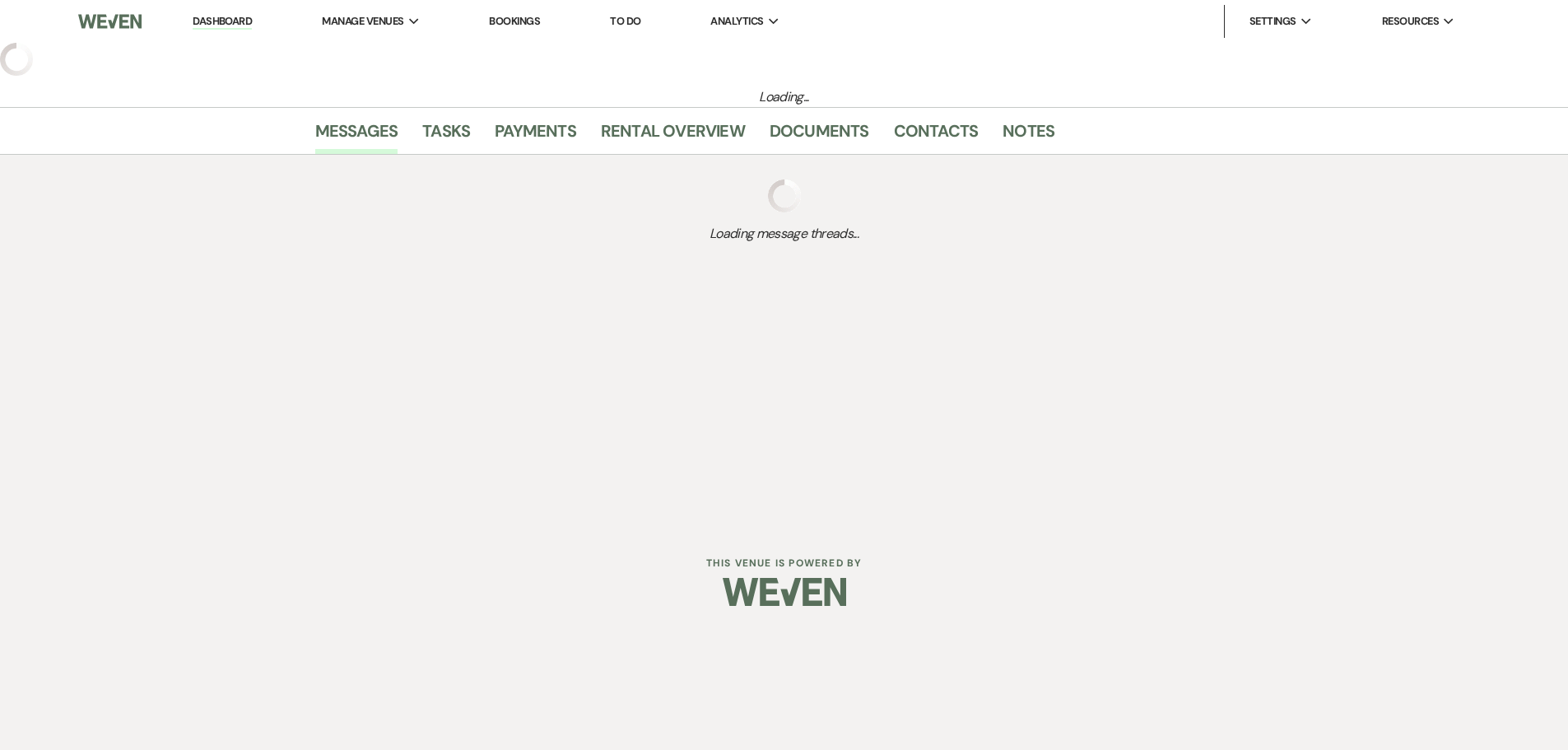
select select "2"
select select "5"
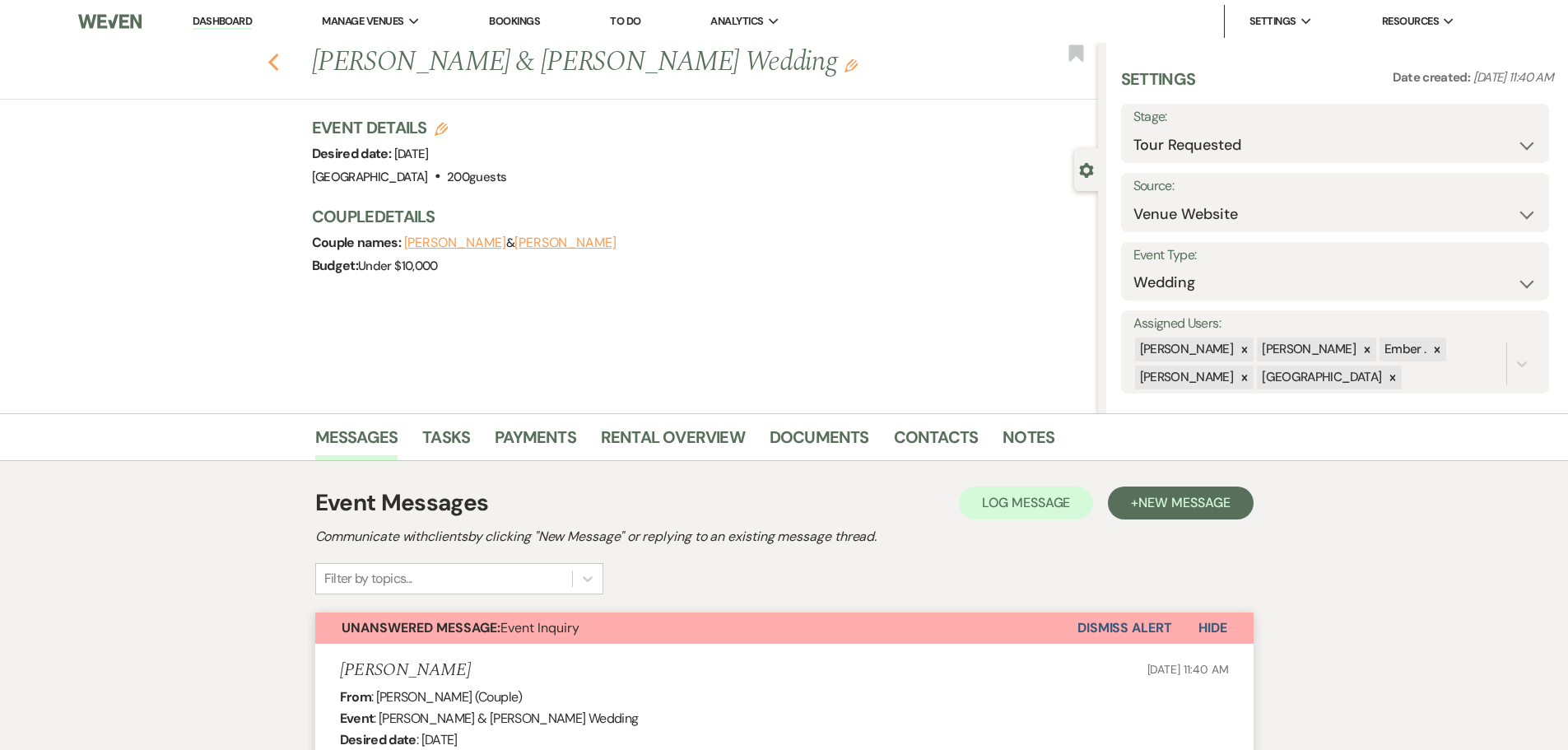
click at [275, 67] on icon "Previous" at bounding box center [274, 62] width 12 height 20
select select "2"
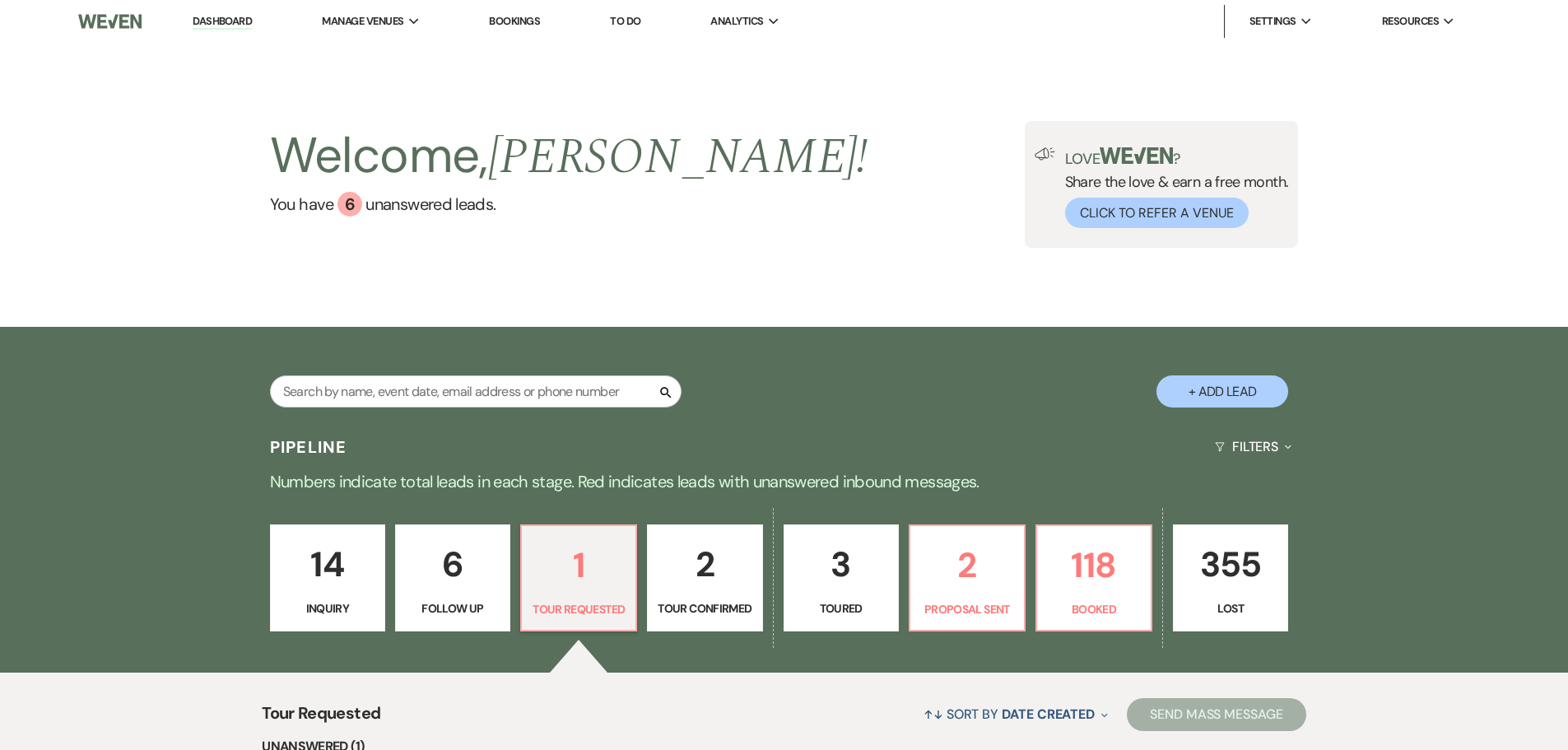
click at [239, 22] on link "Dashboard" at bounding box center [222, 22] width 59 height 15
